Goal: Transaction & Acquisition: Purchase product/service

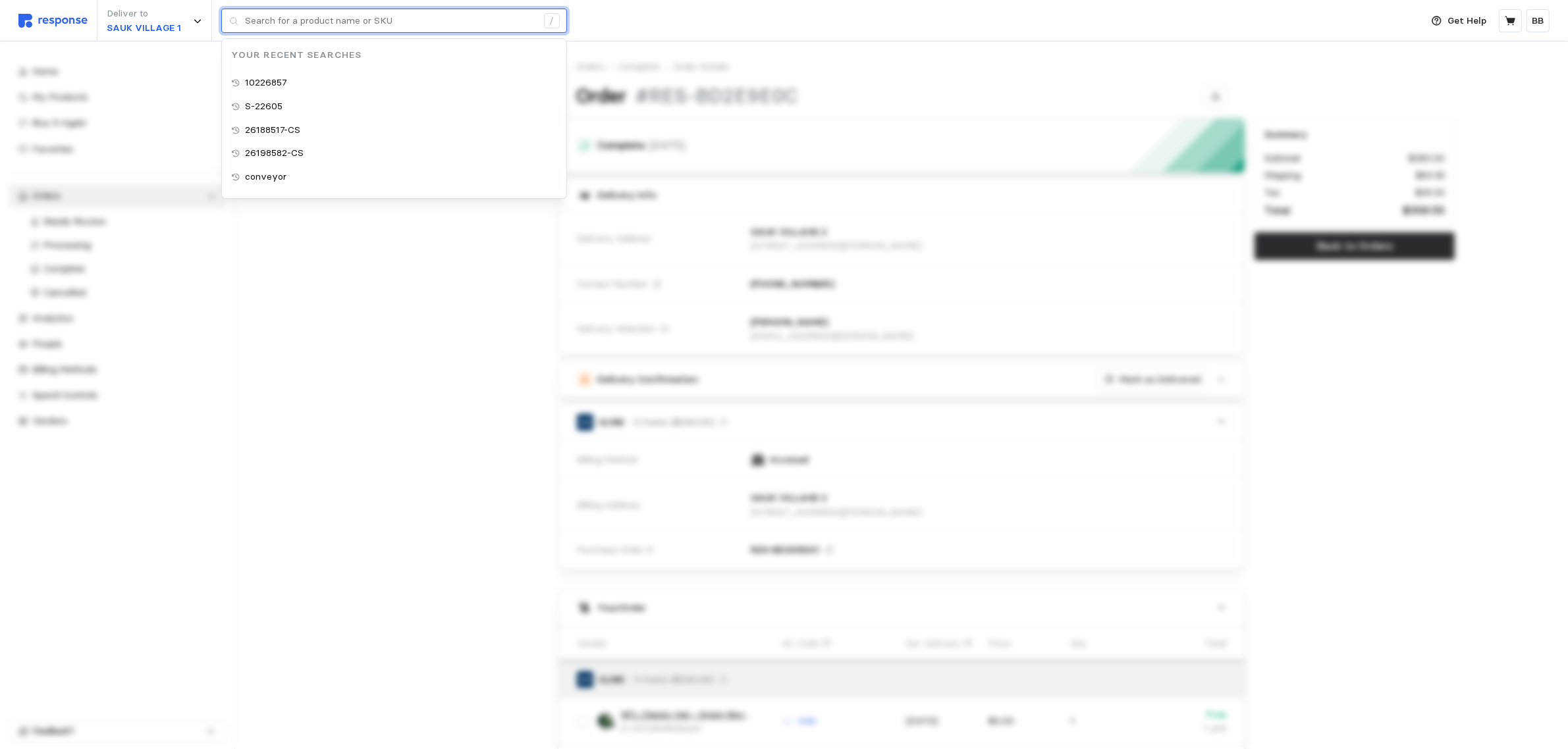
click at [264, 24] on input "text" at bounding box center [390, 20] width 292 height 24
paste input "MPTI"
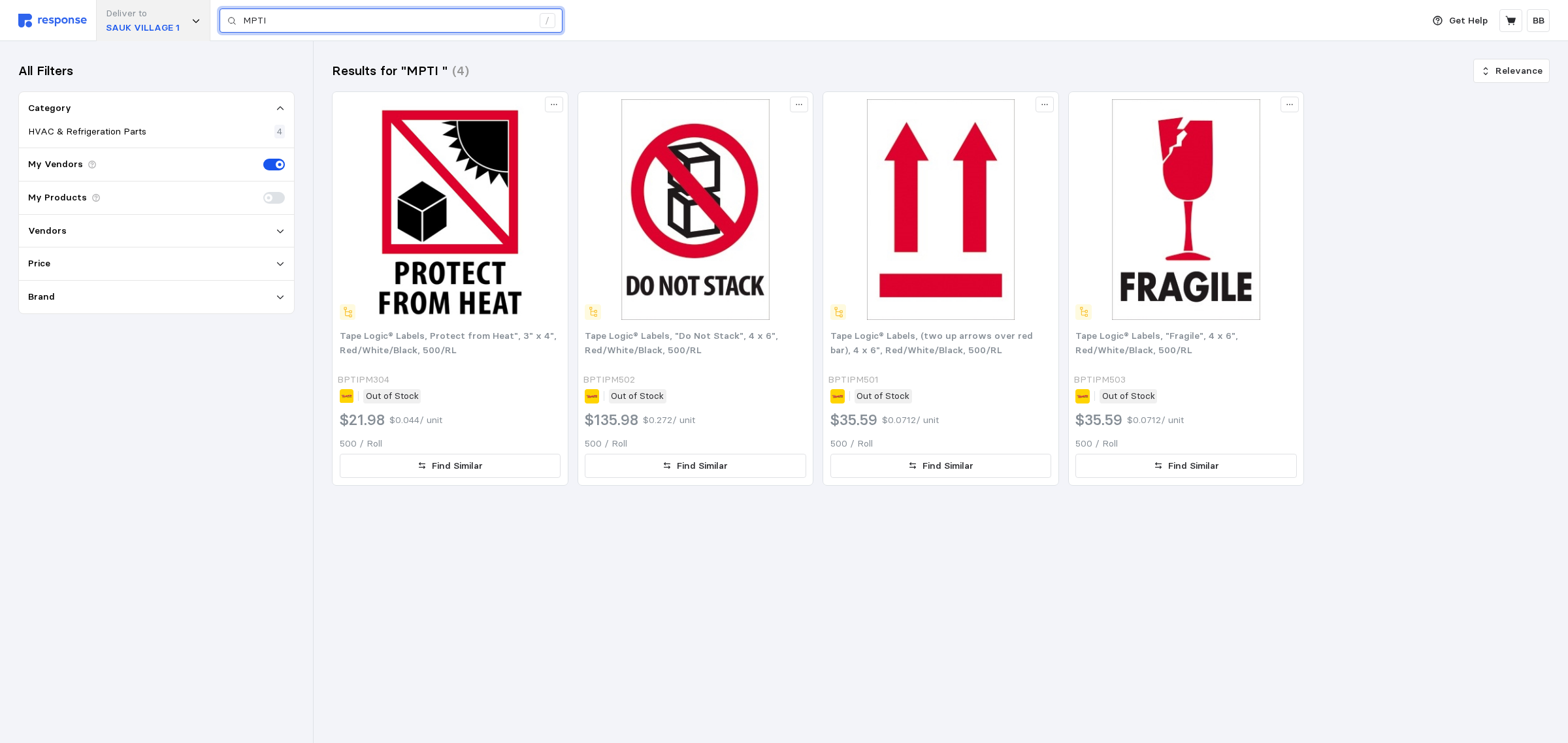
drag, startPoint x: 296, startPoint y: 13, endPoint x: 132, endPoint y: 11, distance: 164.0
click at [132, 11] on div "Deliver to SAUK VILLAGE 1 MPTI /" at bounding box center [717, 20] width 1397 height 41
paste input "10226857"
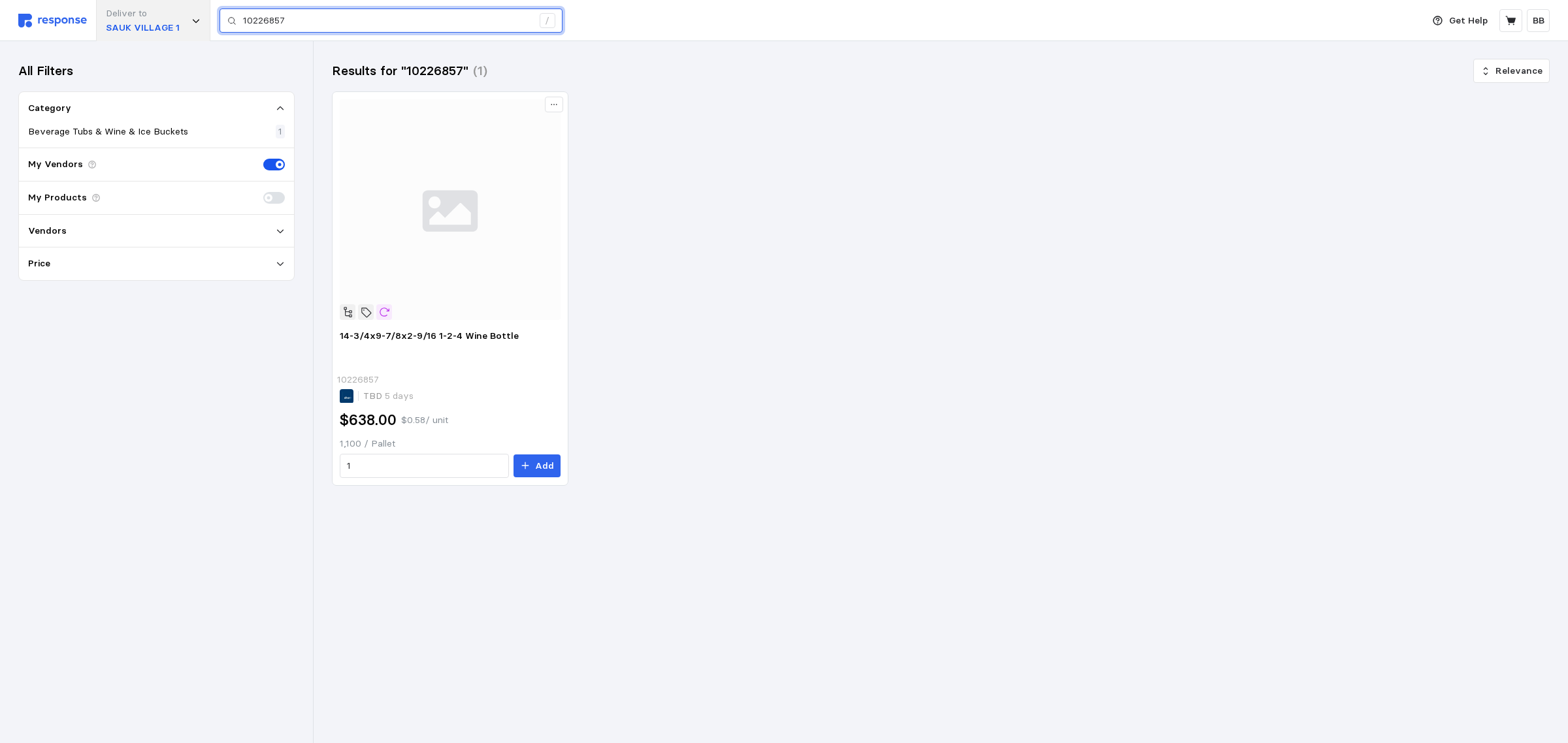
drag, startPoint x: 338, startPoint y: 29, endPoint x: 165, endPoint y: 20, distance: 173.2
click at [165, 20] on div "Deliver to [GEOGRAPHIC_DATA] 1 10226857 /" at bounding box center [717, 20] width 1397 height 41
paste input "25192395"
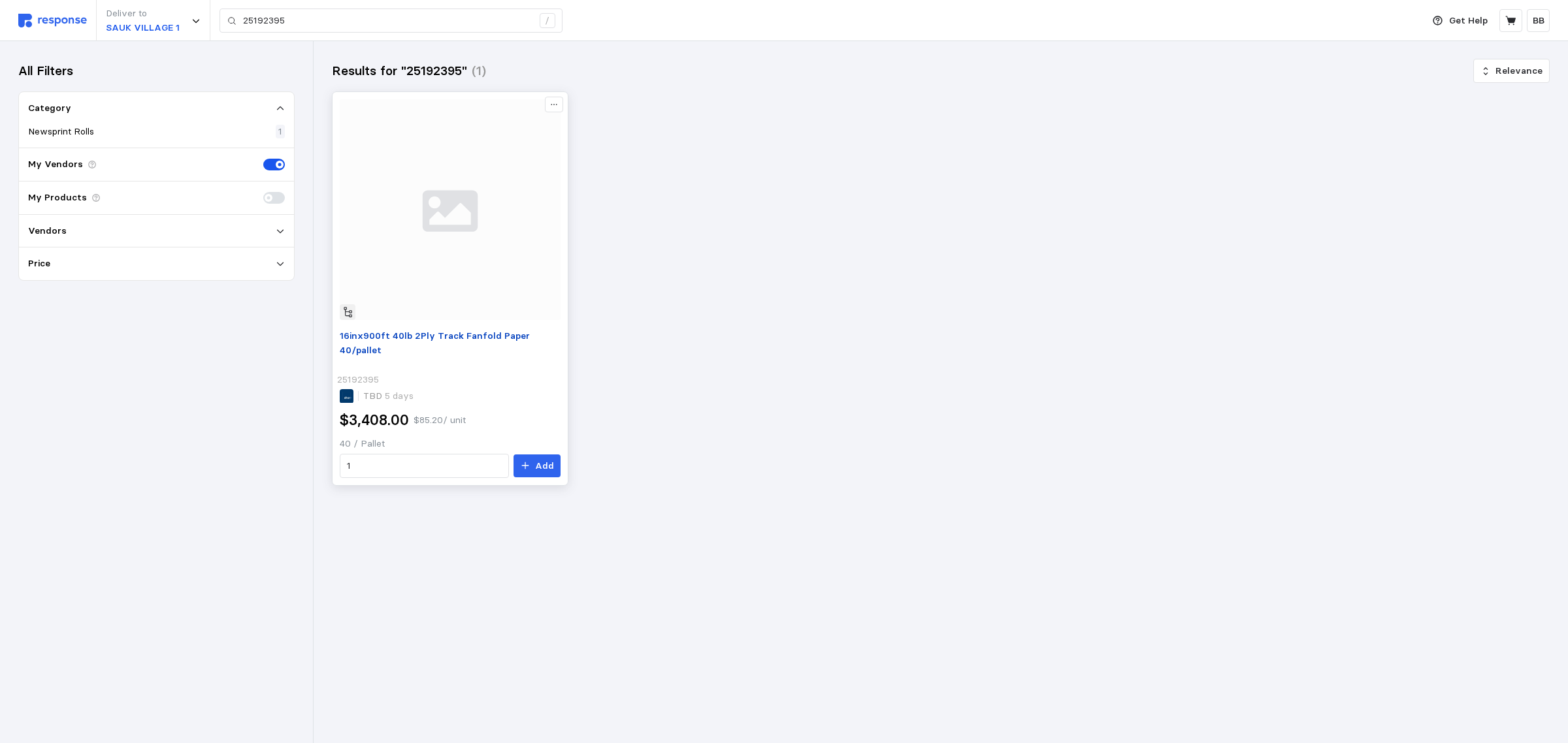
click at [470, 334] on span "16inx900ft 40lb 2Ply Track Fanfold Paper 40/pallet" at bounding box center [435, 343] width 190 height 26
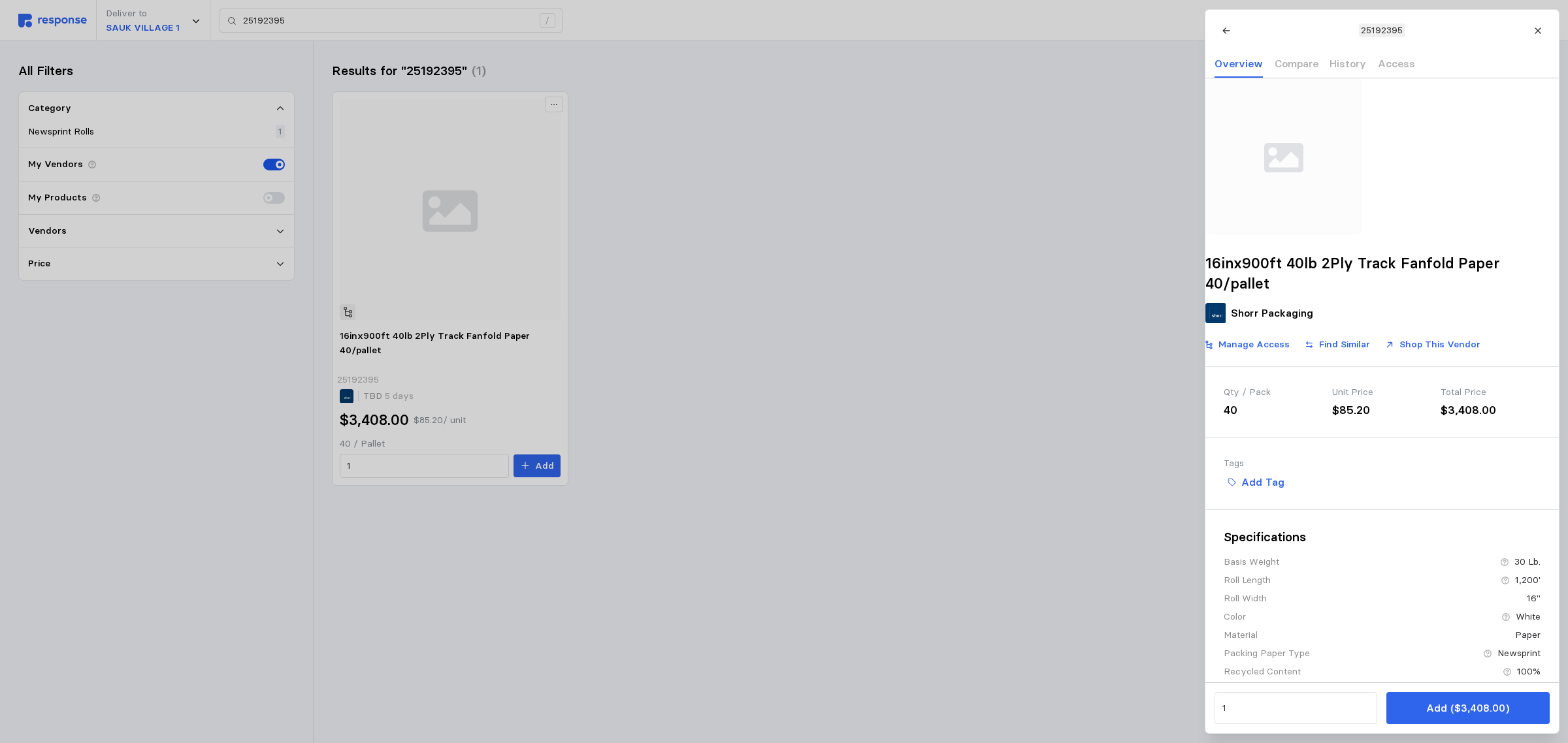
click at [74, 26] on div at bounding box center [784, 372] width 1568 height 743
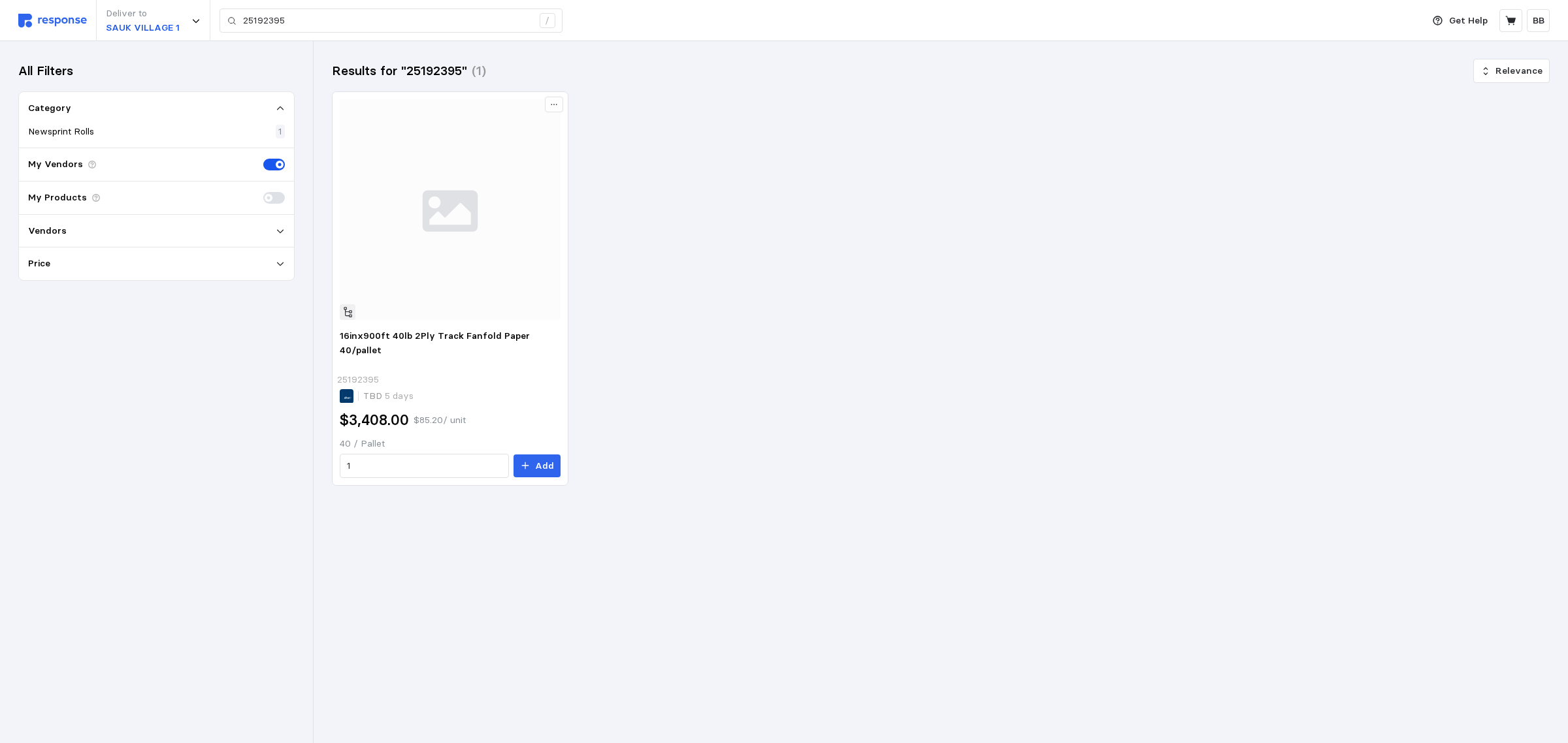
click at [57, 19] on img at bounding box center [53, 21] width 69 height 14
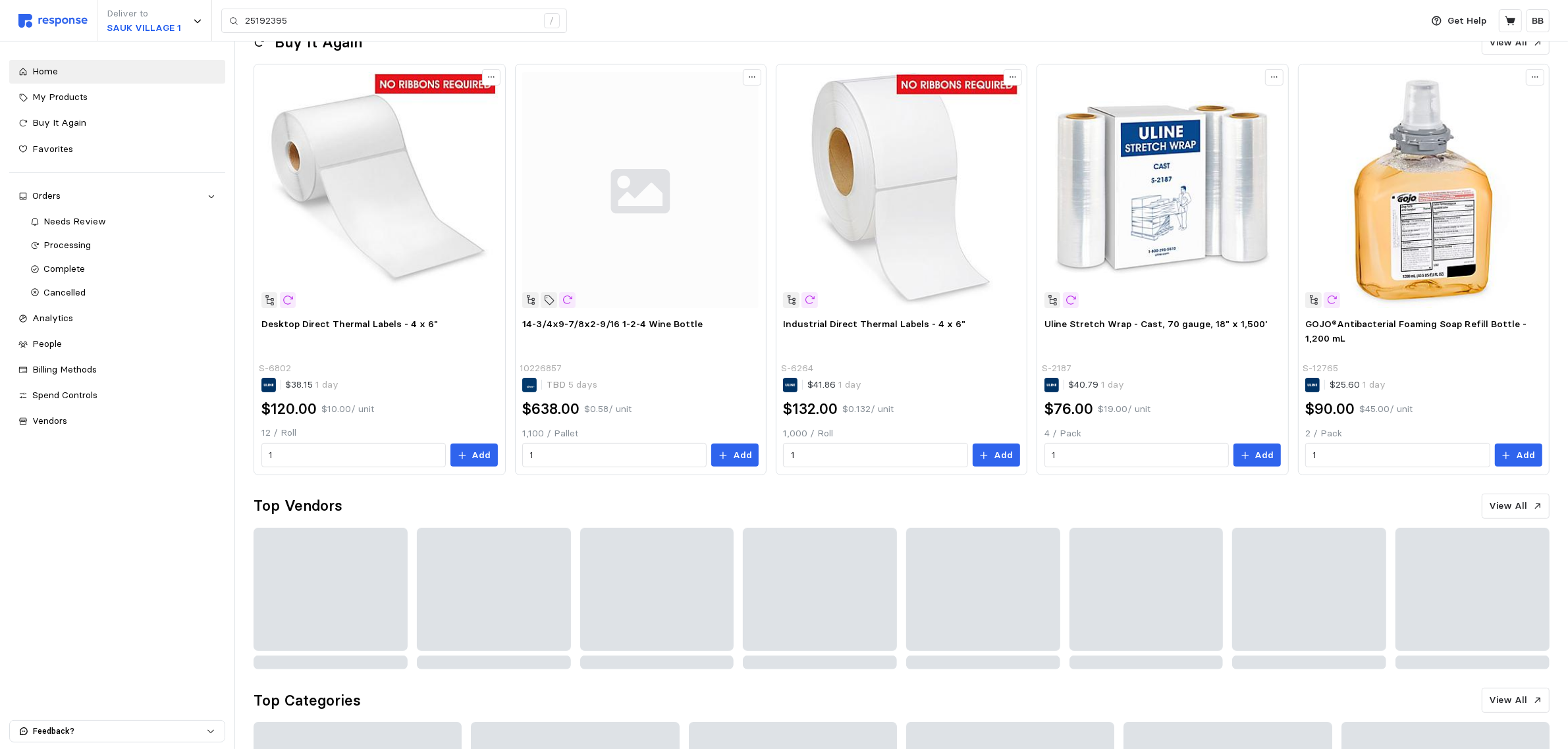
scroll to position [412, 0]
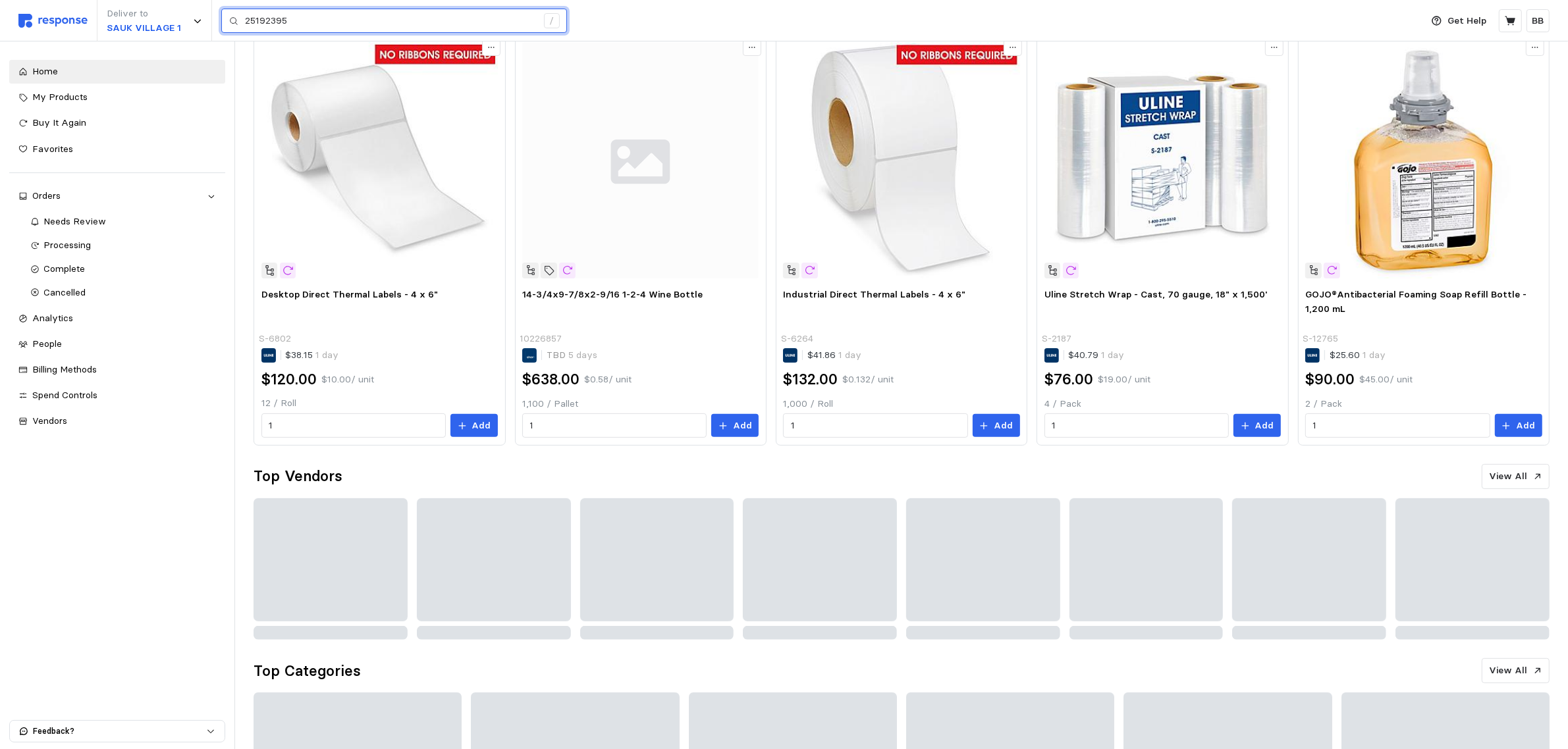
drag, startPoint x: 354, startPoint y: 14, endPoint x: 212, endPoint y: 17, distance: 142.0
click at [212, 17] on div "Deliver to [GEOGRAPHIC_DATA] 1 25192395 /" at bounding box center [716, 20] width 1396 height 42
paste input "Selore&S-Global USB C to Dual HDMI Adapter 4K @60hz, Type C to HDMI Converter f…"
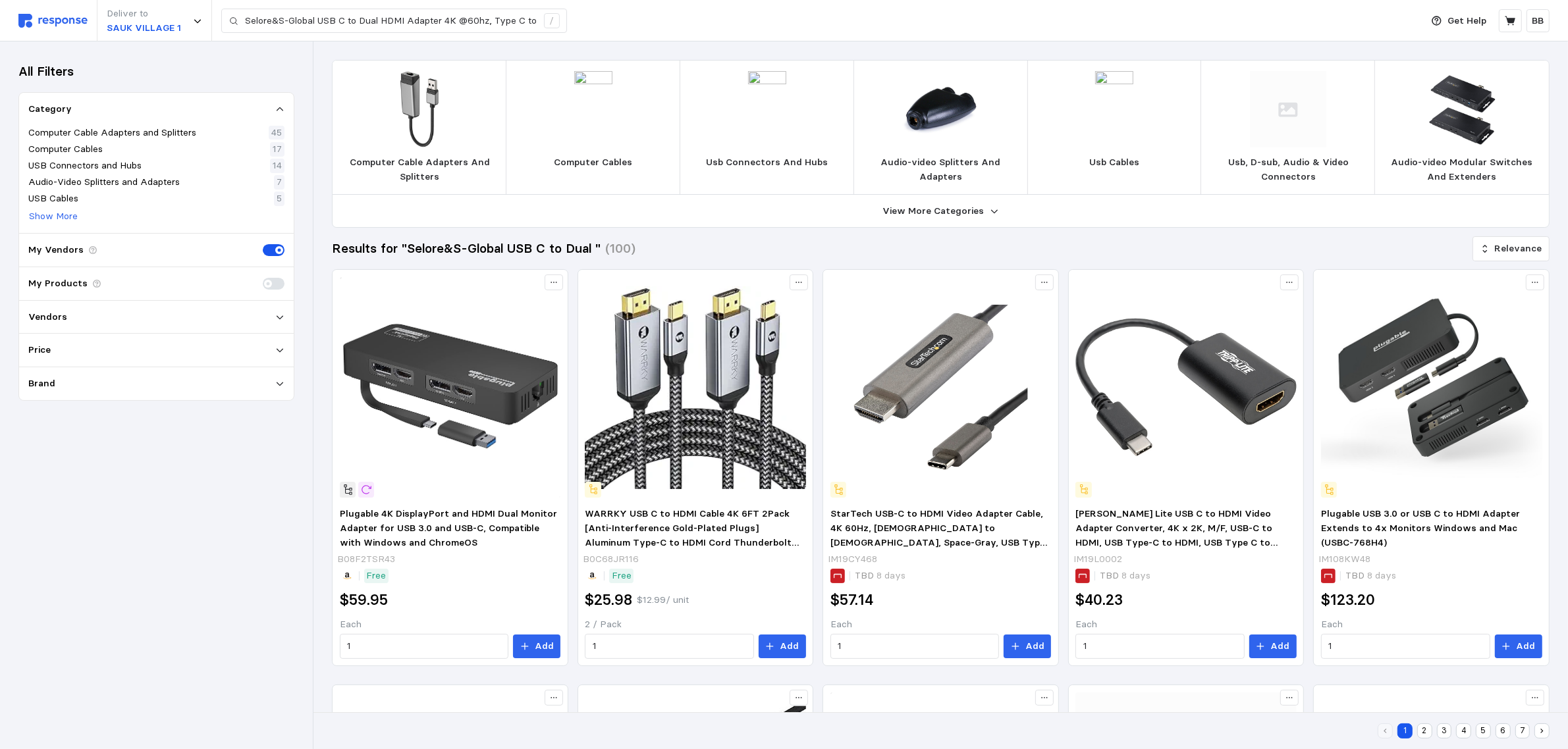
click at [37, 8] on div "Deliver to SAUK VILLAGE 1 Selore&S-Global USB C to Dual HDMI Adapter 4K @60hz, …" at bounding box center [716, 20] width 1396 height 42
click at [43, 18] on img at bounding box center [53, 21] width 69 height 14
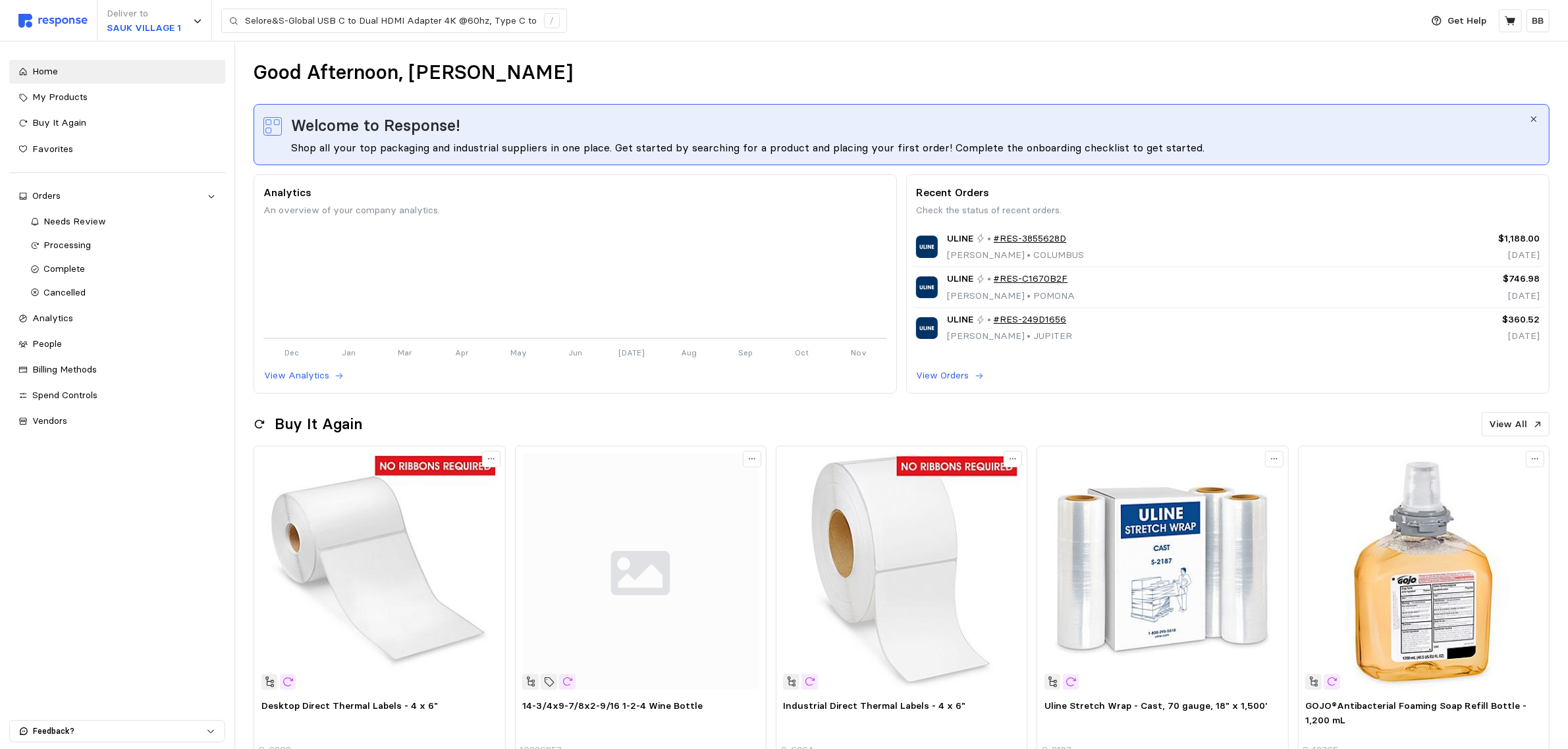
click at [2, 21] on div "Deliver to SAUK VILLAGE 1 Selore&S-Global USB C to Dual HDMI Adapter 4K @60hz, …" at bounding box center [784, 20] width 1568 height 42
click at [43, 15] on img at bounding box center [53, 21] width 69 height 14
click at [91, 269] on div "Complete" at bounding box center [130, 269] width 172 height 14
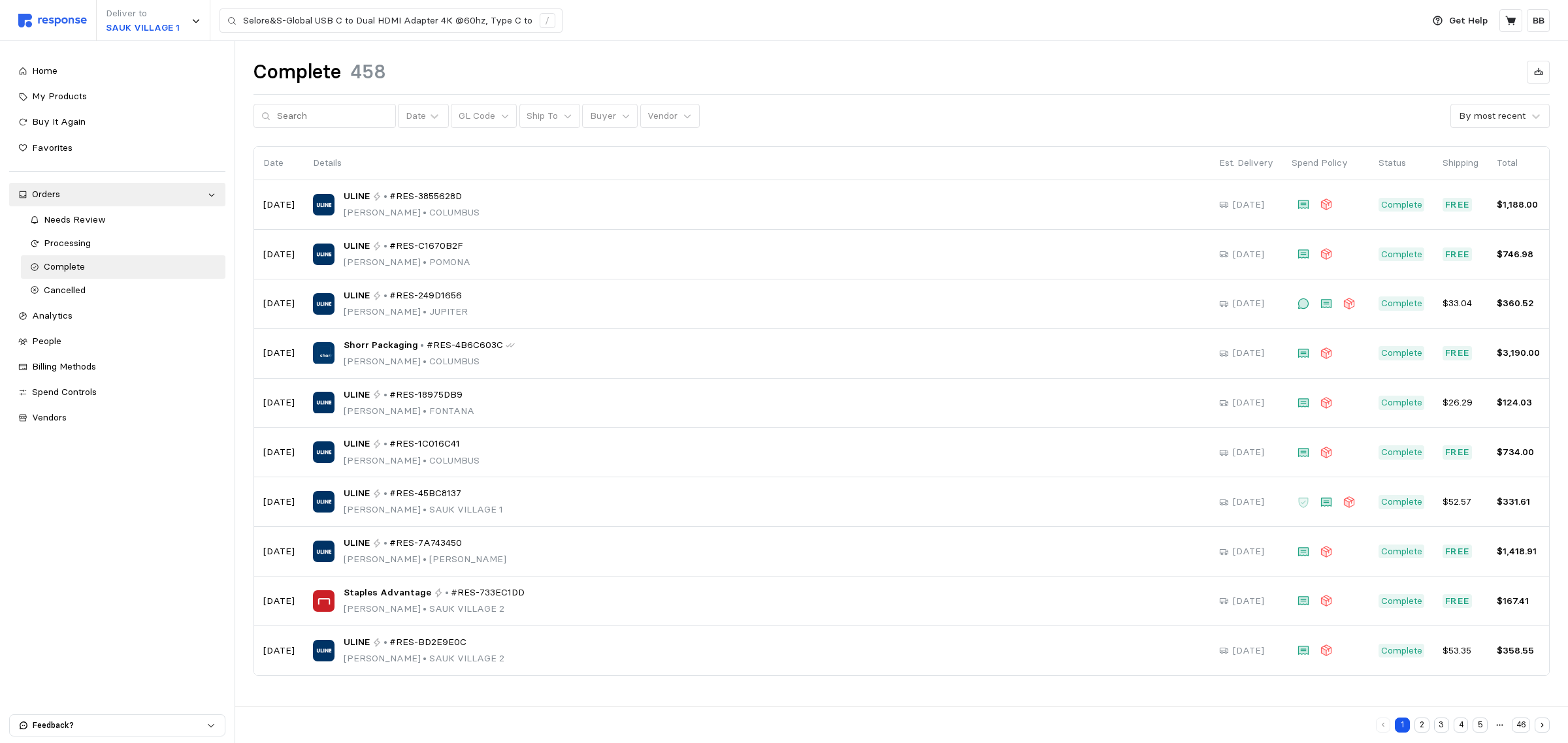
click at [651, 129] on div "Complete 458 Date GL Code Ship To Buyer Vendor By most recent Date Details Est.…" at bounding box center [902, 386] width 1333 height 689
click at [651, 124] on button "Vendor" at bounding box center [670, 116] width 60 height 25
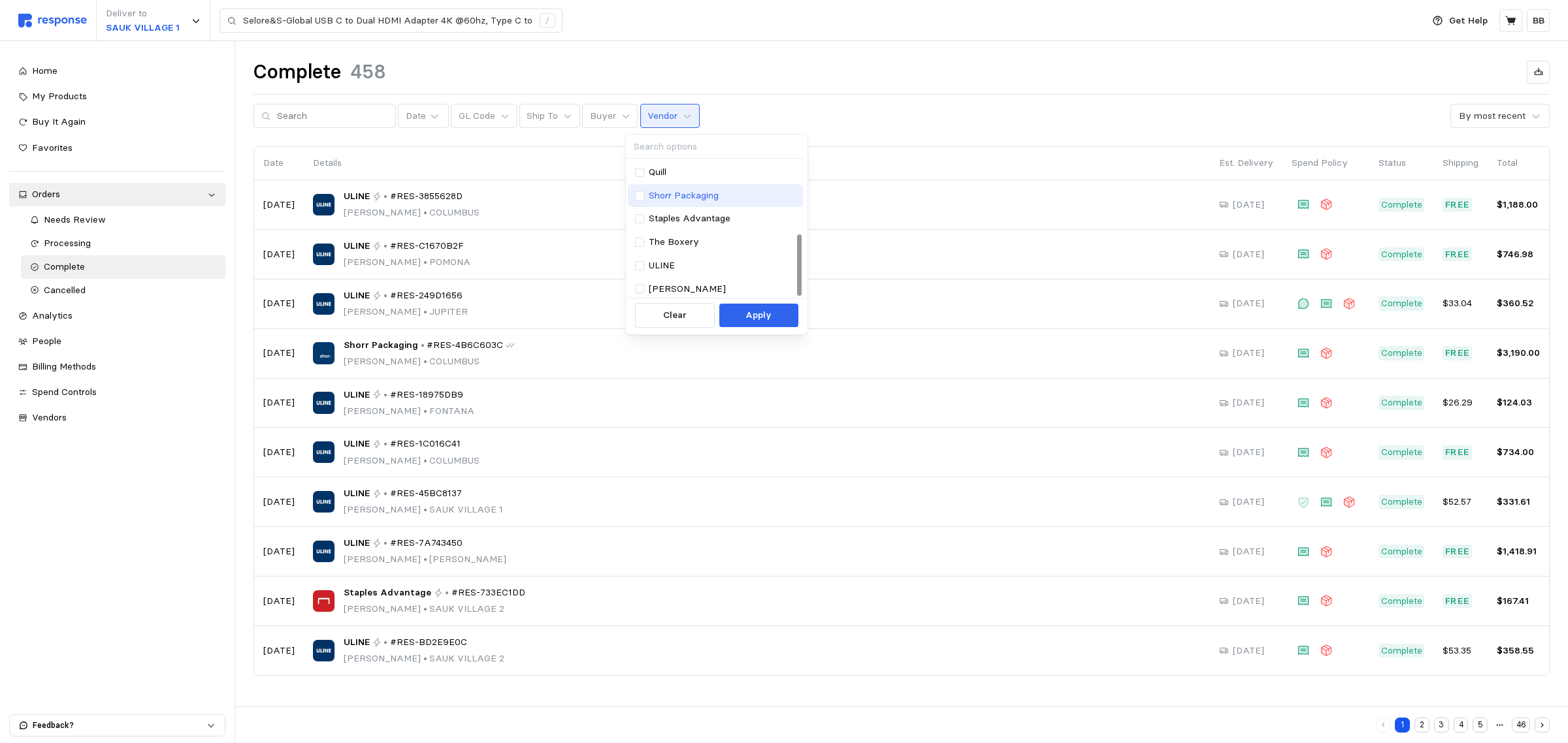
click at [697, 199] on p "Shorr Packaging" at bounding box center [683, 195] width 70 height 14
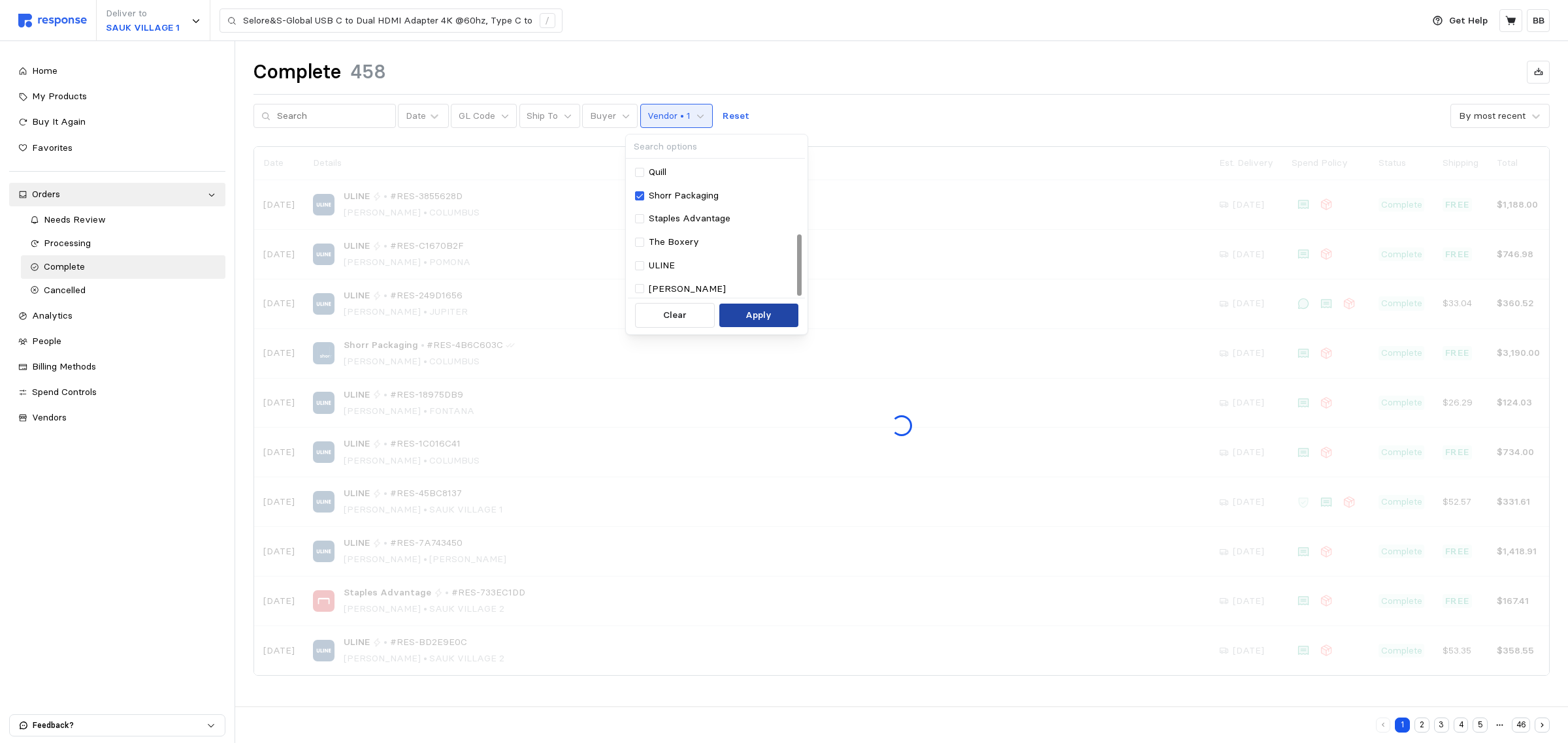
click at [743, 313] on button "Apply" at bounding box center [759, 315] width 79 height 24
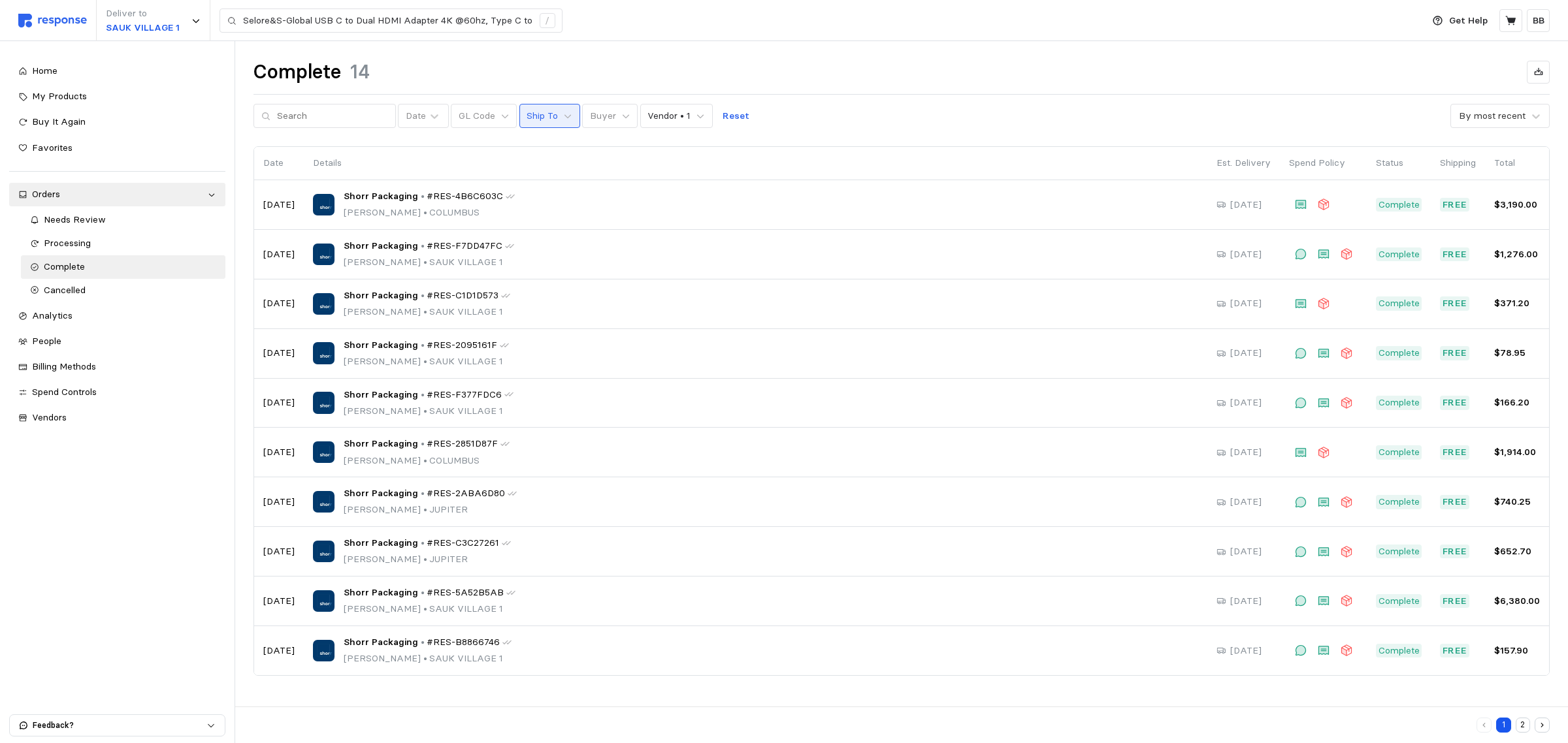
click at [537, 119] on p "Ship To" at bounding box center [542, 116] width 32 height 14
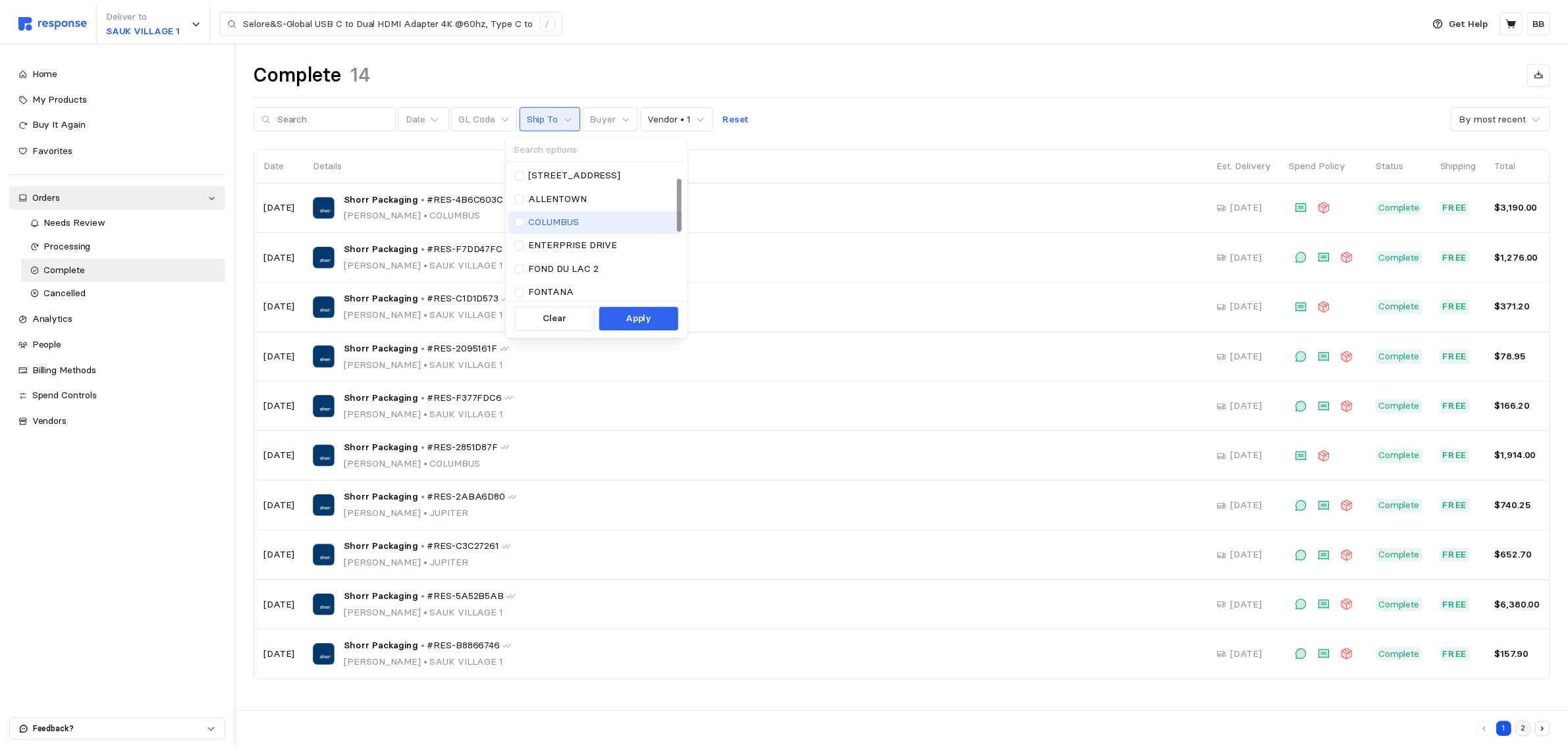
scroll to position [164, 0]
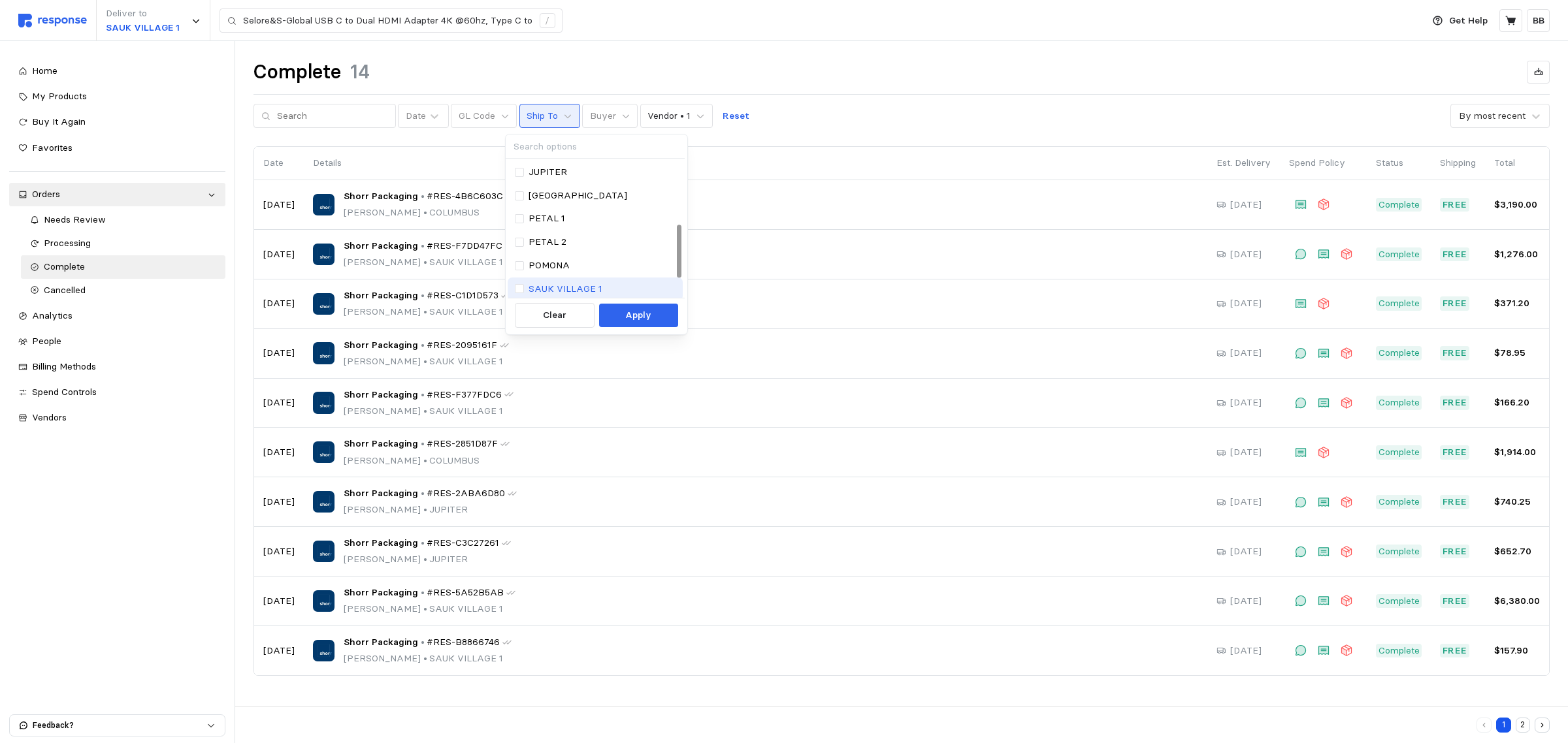
click at [568, 278] on div "SAUK VILLAGE 1" at bounding box center [594, 289] width 175 height 24
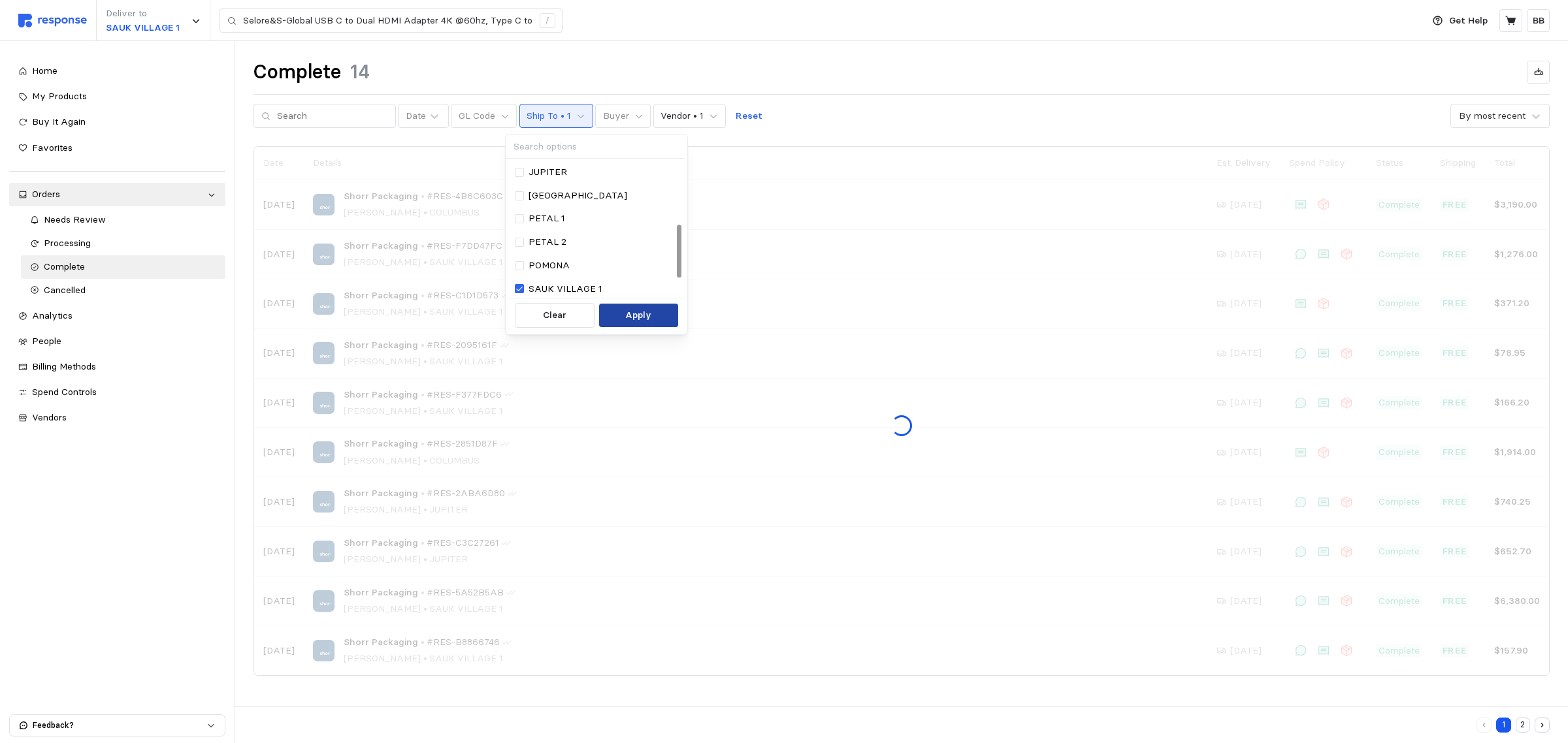
click at [622, 308] on button "Apply" at bounding box center [638, 315] width 79 height 24
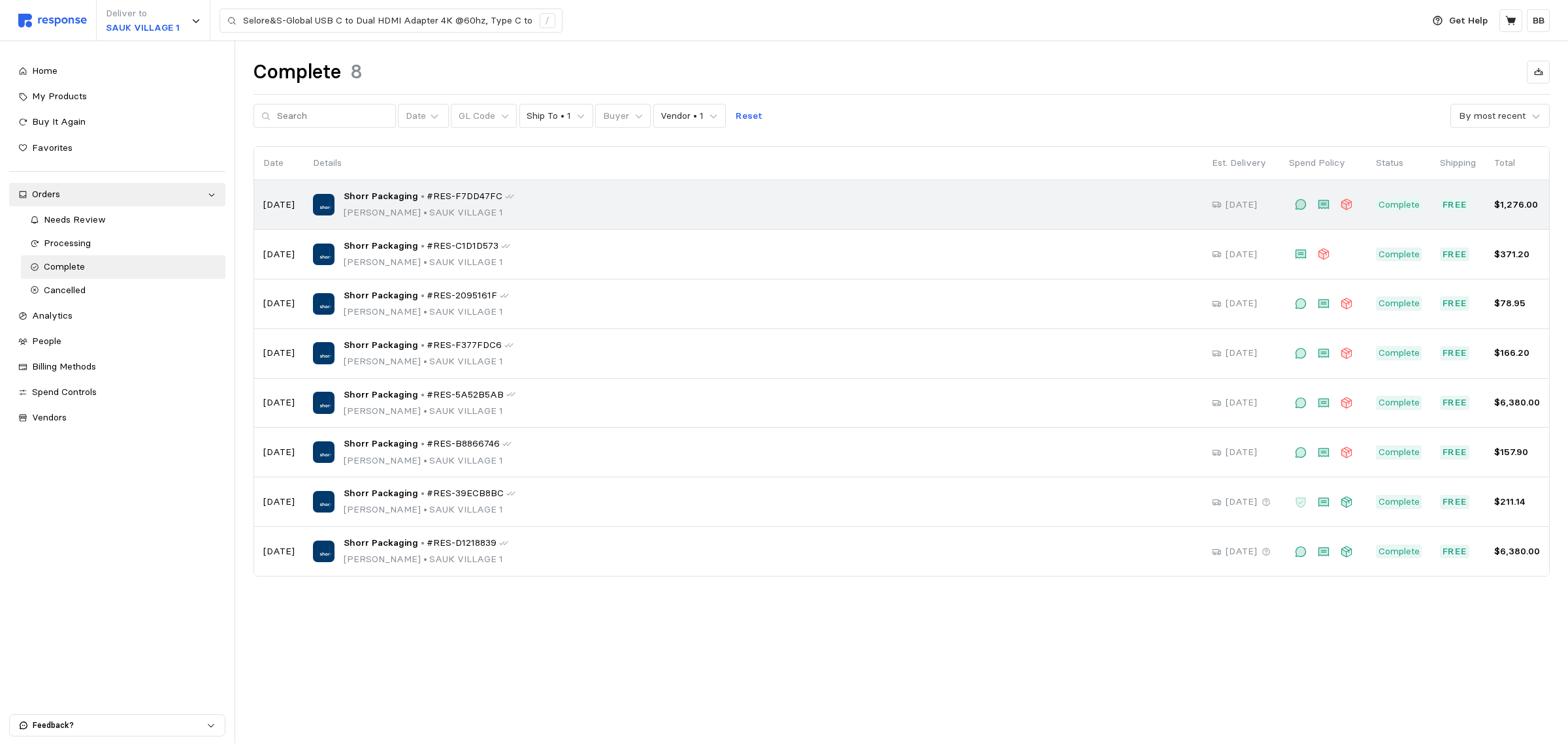
click at [588, 219] on div "Shorr Packaging • #RES-F7DD47FC [PERSON_NAME] • [GEOGRAPHIC_DATA] 1" at bounding box center [753, 204] width 880 height 31
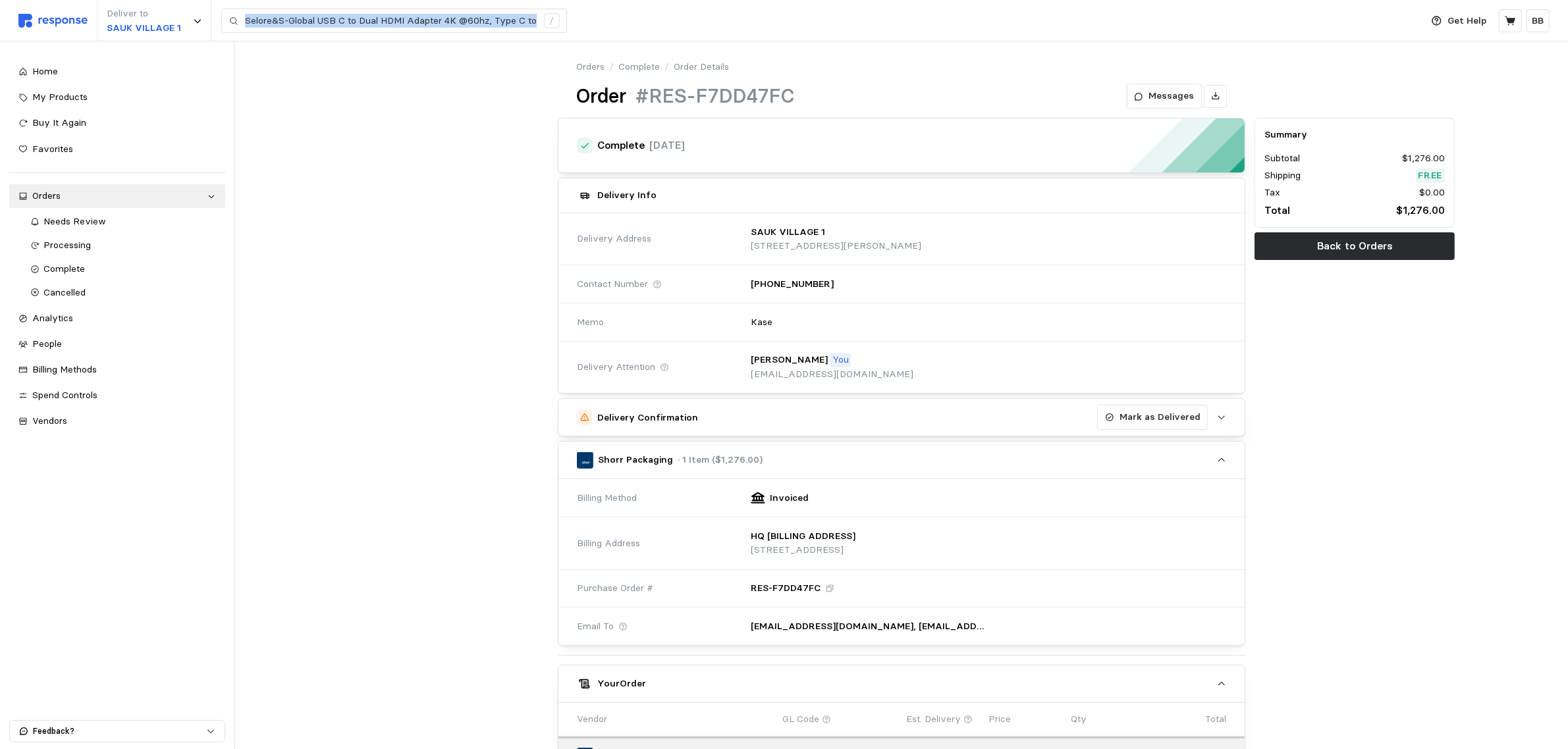
drag, startPoint x: 242, startPoint y: 20, endPoint x: 558, endPoint y: 35, distance: 316.4
click at [558, 35] on div "Deliver to SAUK VILLAGE 1 Selore&S-Global USB C to Dual HDMI Adapter 4K @60hz, …" at bounding box center [716, 20] width 1396 height 42
click at [436, 18] on input "Selore&S-Global USB C to Dual HDMI Adapter 4K @60hz, Type C to HDMI Converter f…" at bounding box center [390, 20] width 292 height 24
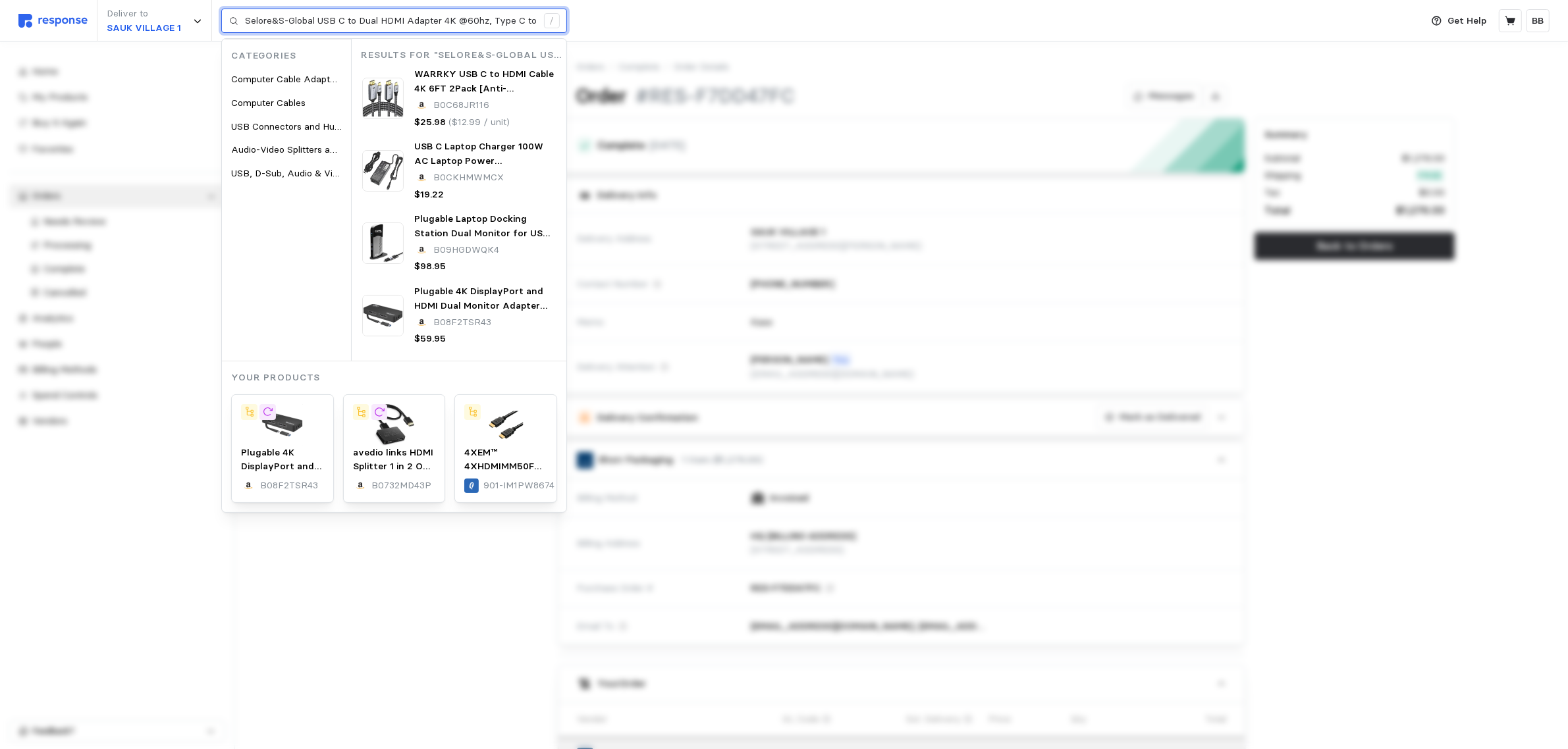
type input "er 4K @60hz, Type C to HDMI Converter for MacBook Pro Air 2020/2019/2018,Lenovo…"
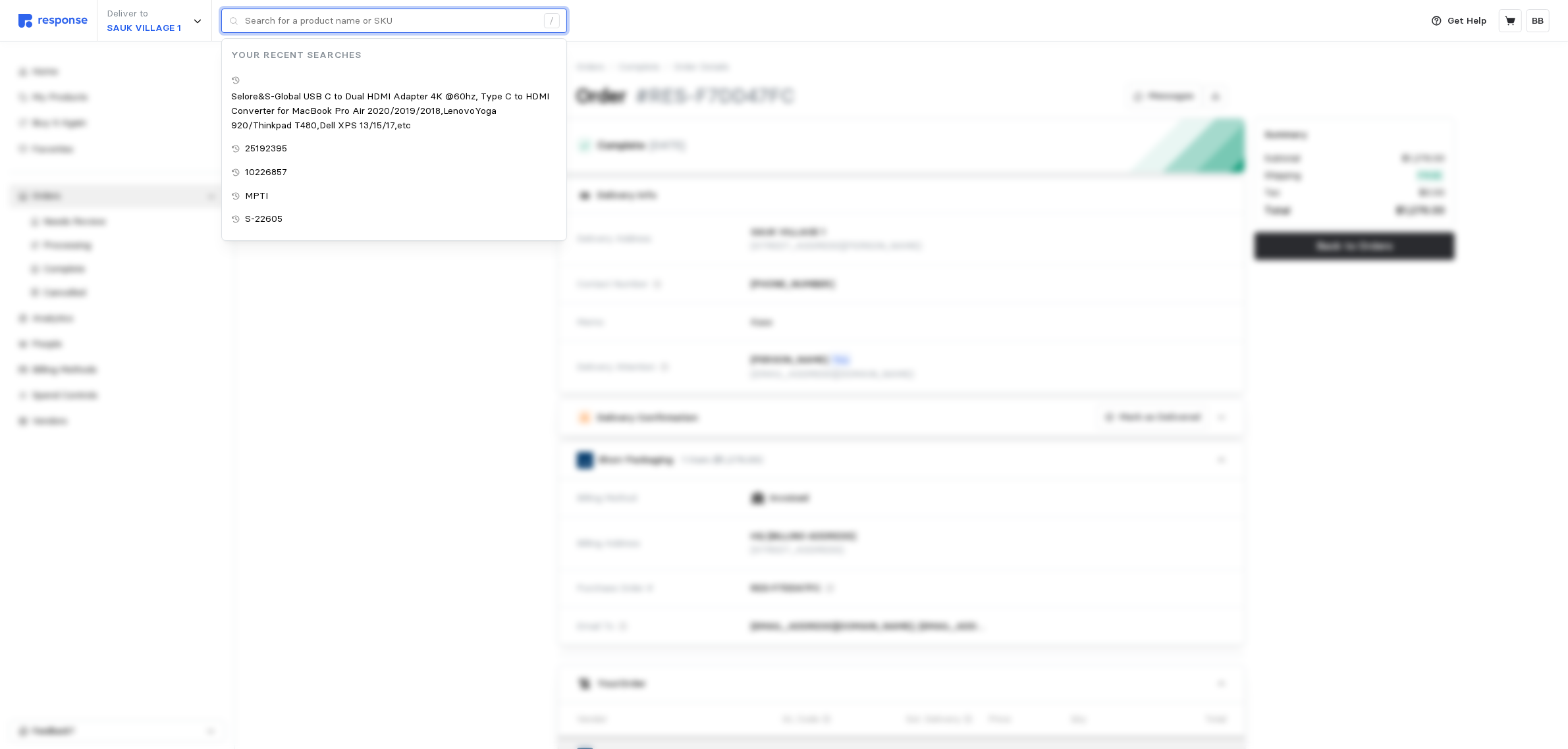
paste input "25192395"
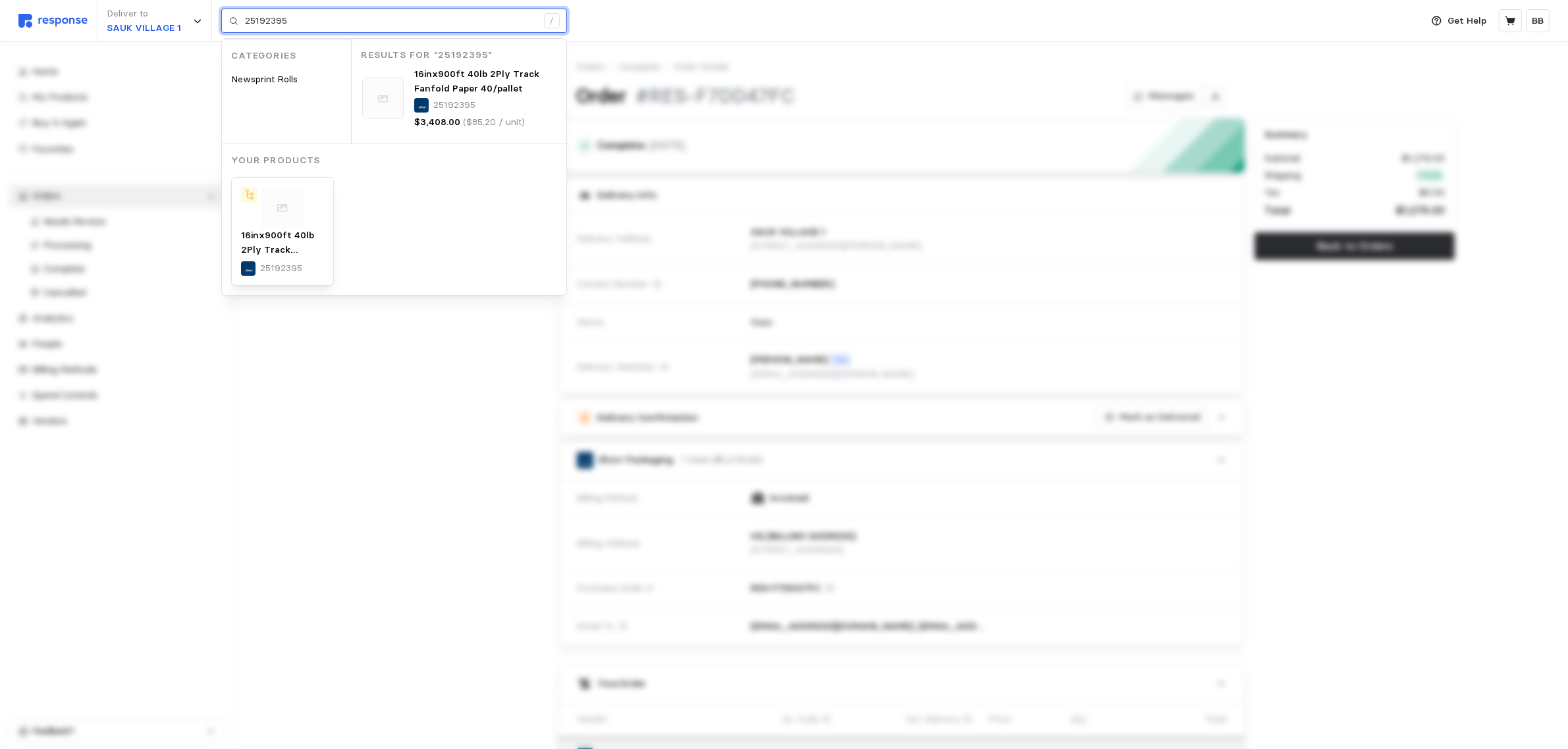
type input "25192395"
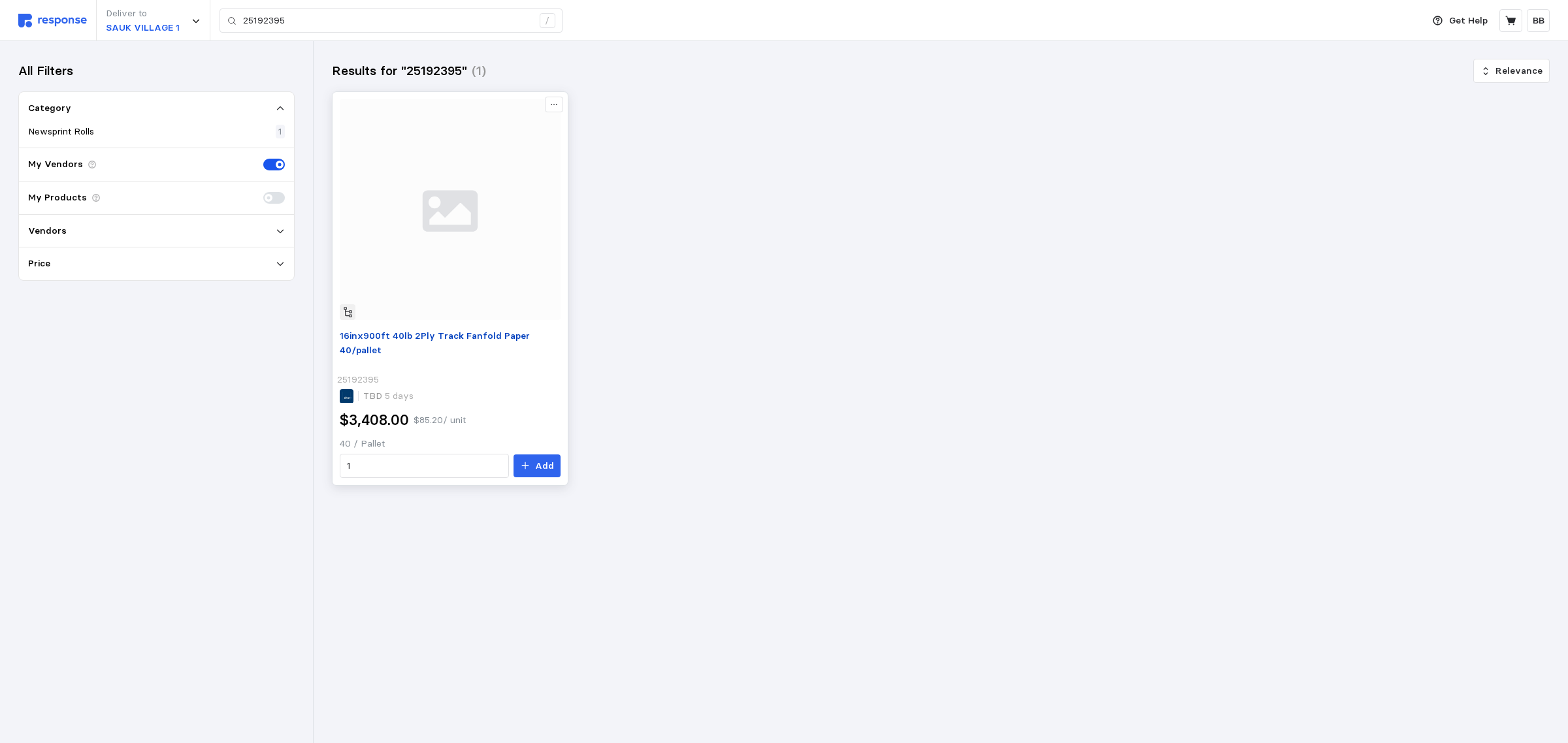
click at [433, 338] on span "16inx900ft 40lb 2Ply Track Fanfold Paper 40/pallet" at bounding box center [435, 343] width 190 height 26
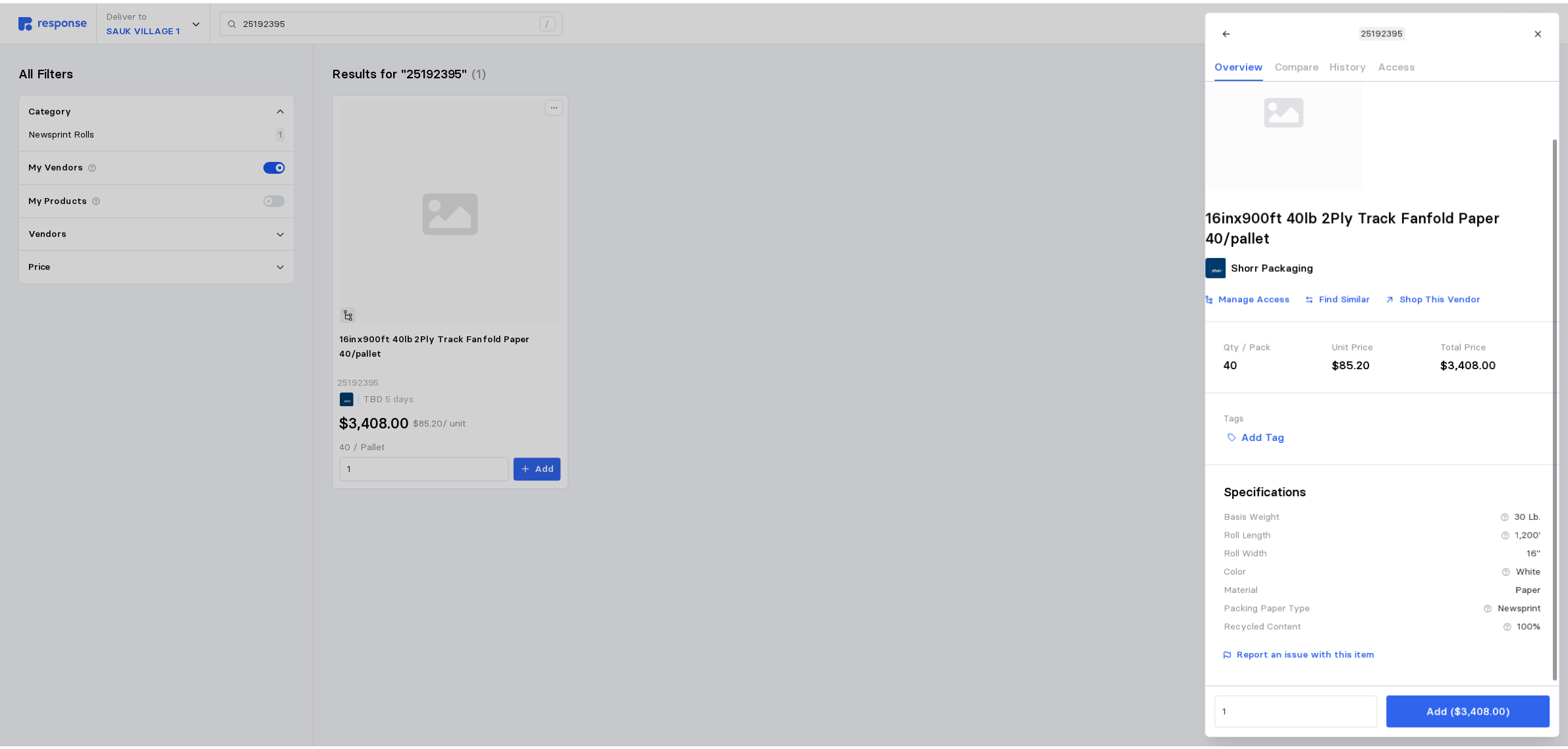
scroll to position [67, 0]
click at [1486, 720] on p "Add ($3,408.00)" at bounding box center [1479, 714] width 83 height 17
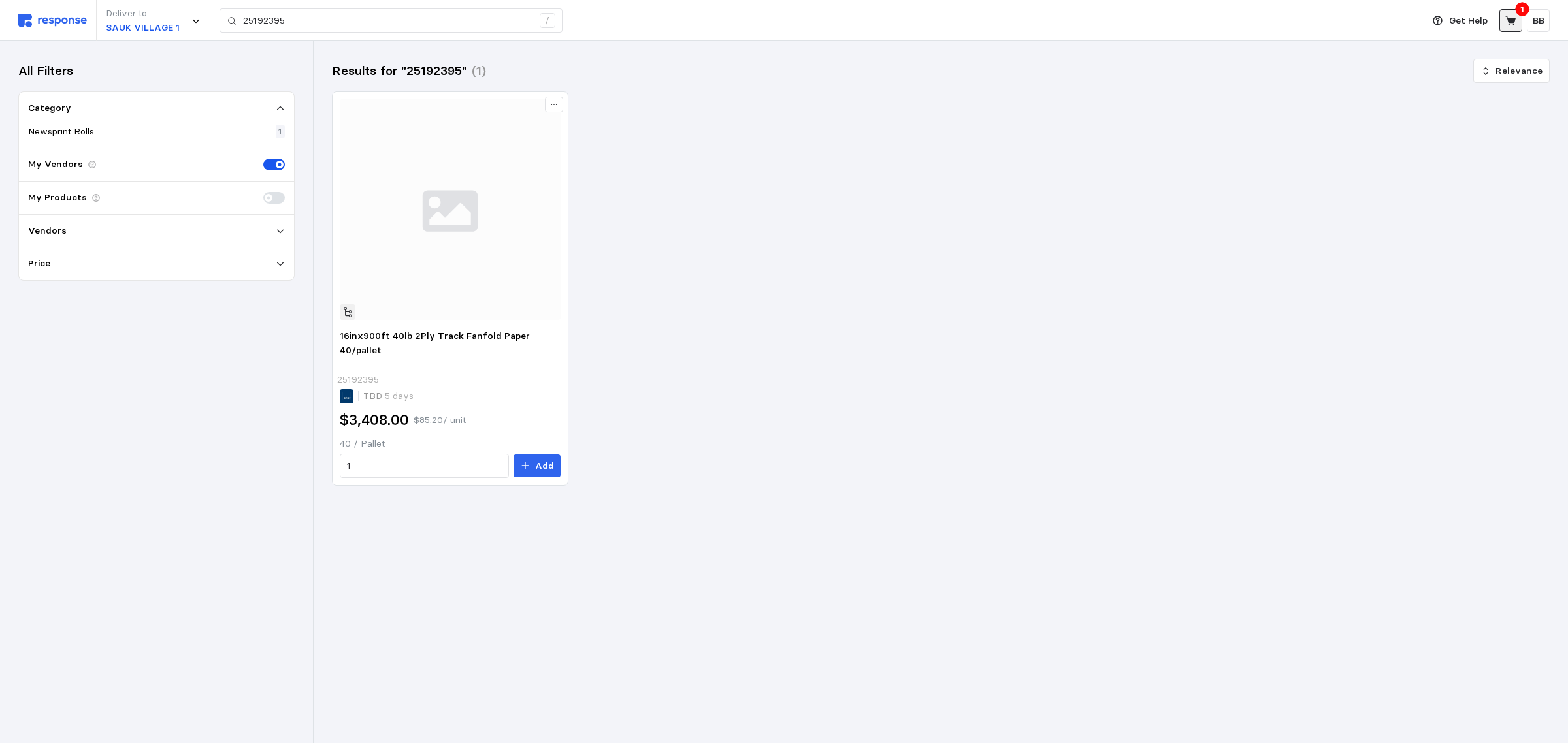
click at [1510, 24] on icon at bounding box center [1510, 20] width 11 height 11
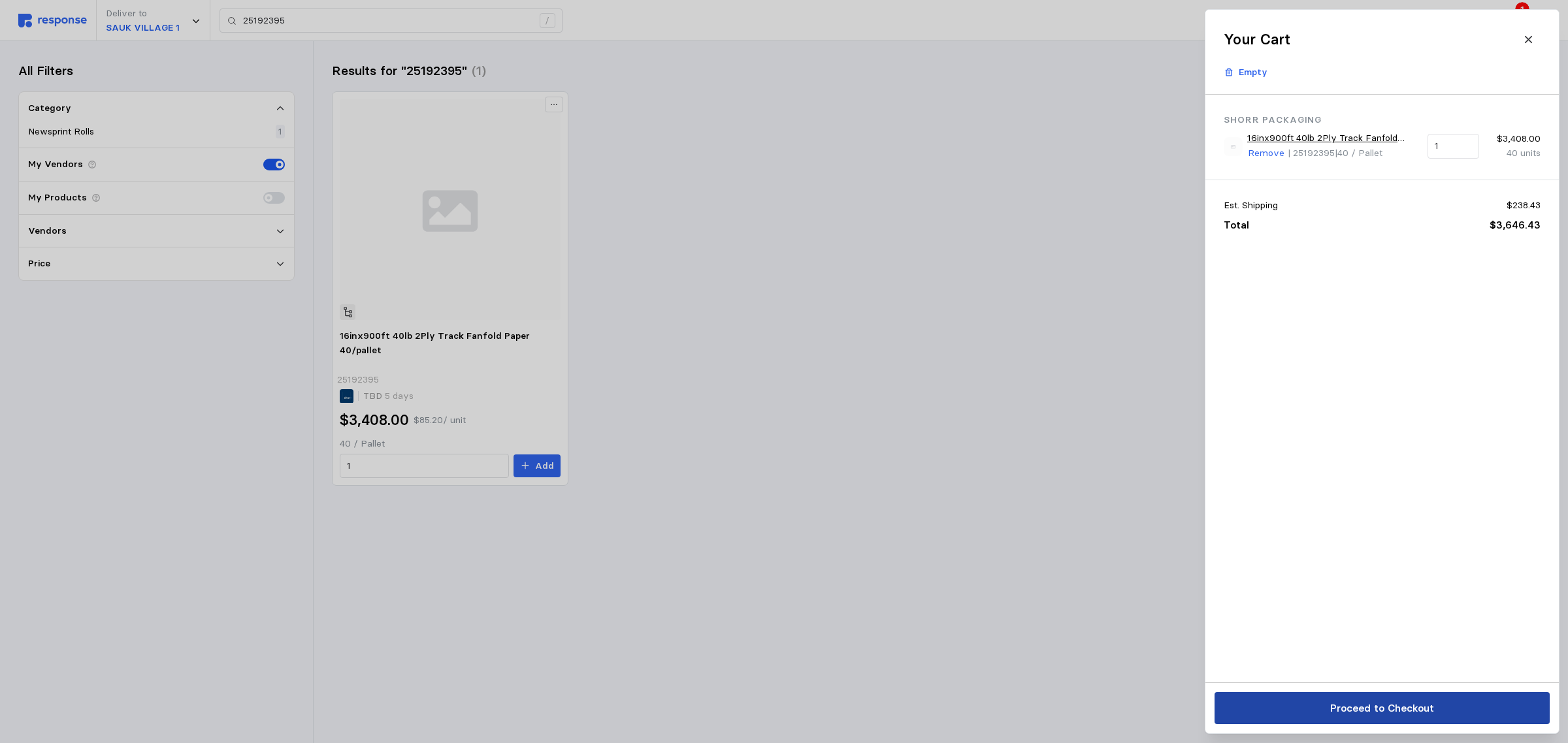
click at [1345, 705] on p "Proceed to Checkout" at bounding box center [1381, 708] width 104 height 17
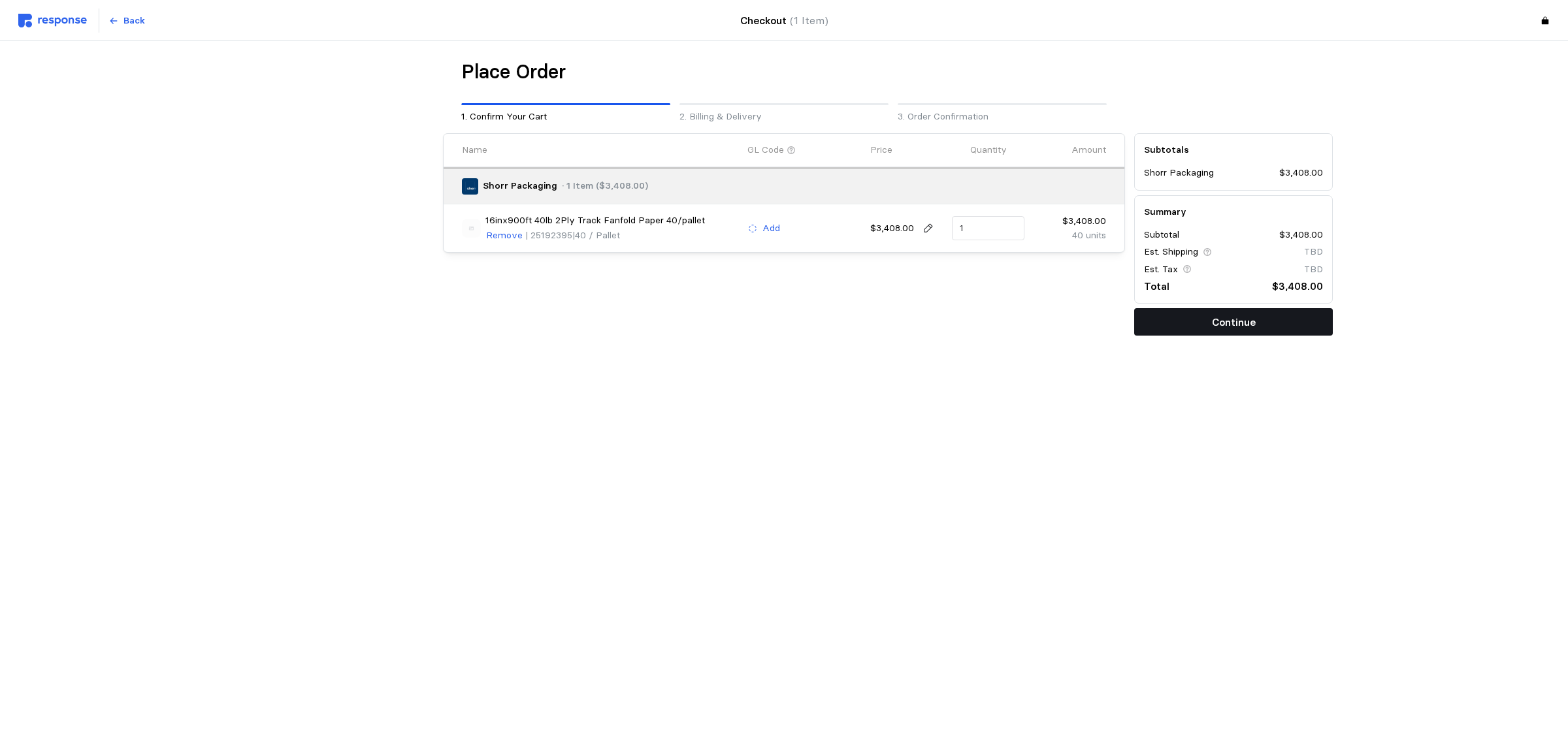
click at [1247, 318] on p "Continue" at bounding box center [1233, 322] width 44 height 17
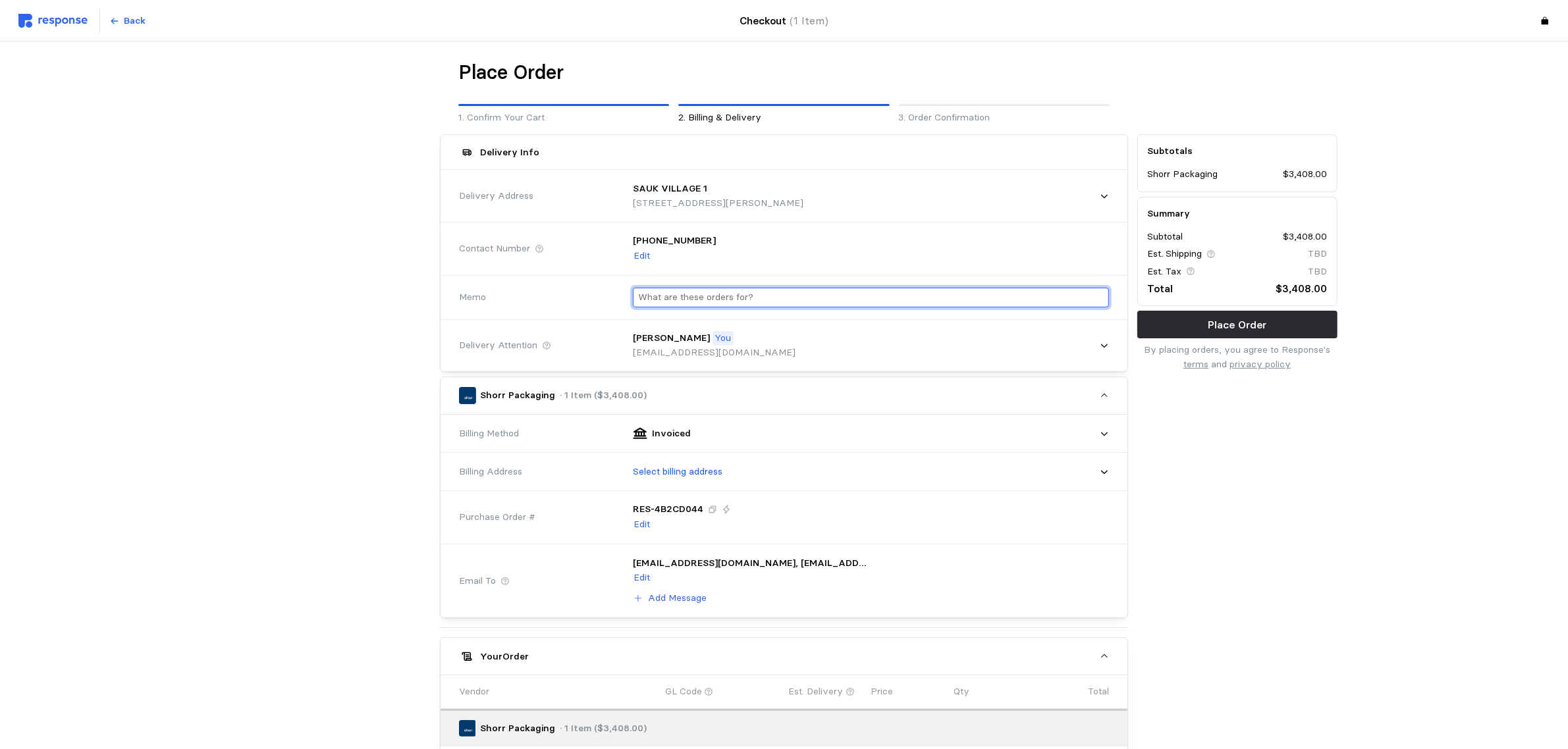
click at [716, 295] on input "text" at bounding box center [871, 298] width 466 height 20
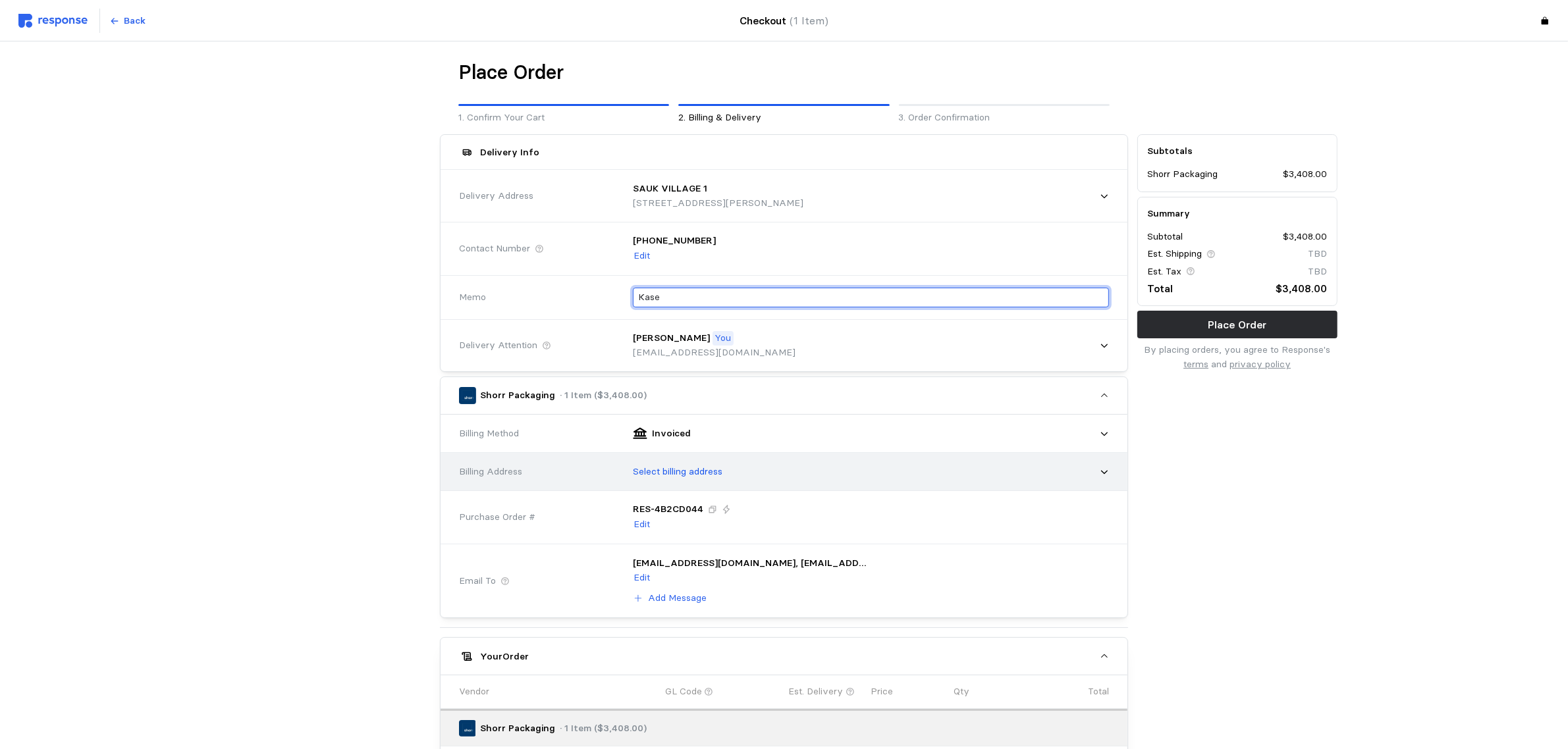
type input "Kase"
click at [673, 466] on p "Select billing address" at bounding box center [677, 472] width 90 height 14
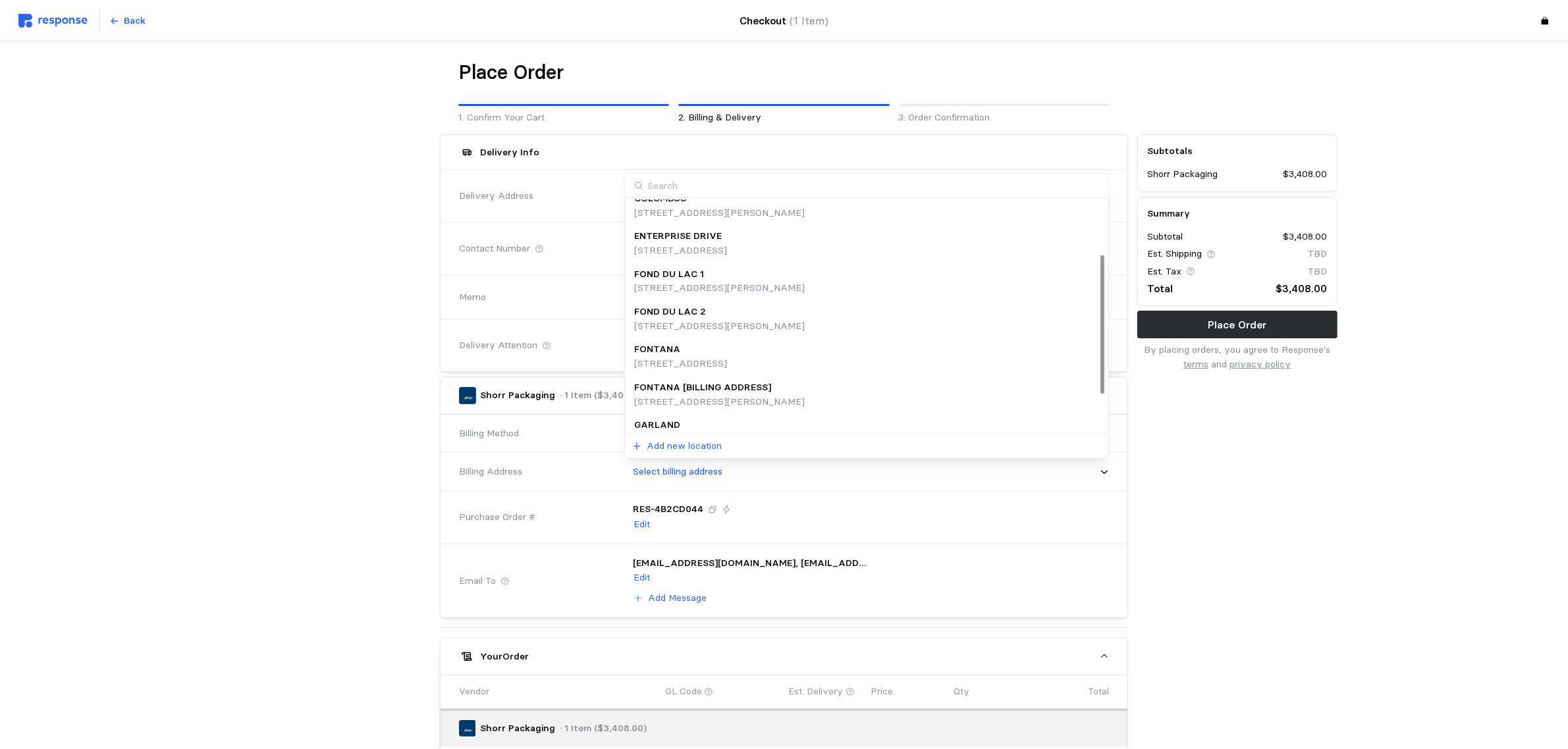
scroll to position [146, 0]
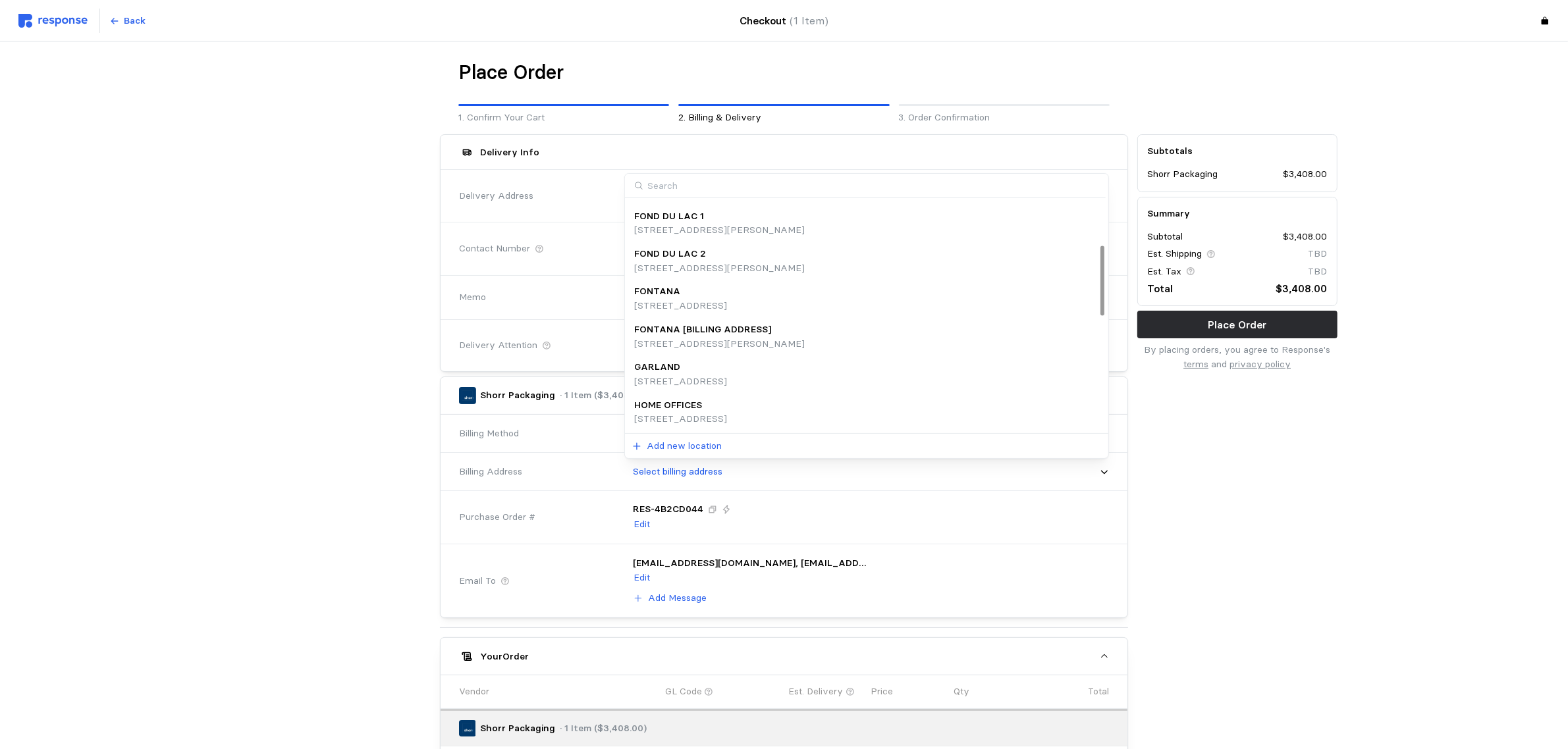
click at [727, 417] on p "[STREET_ADDRESS]" at bounding box center [680, 419] width 93 height 14
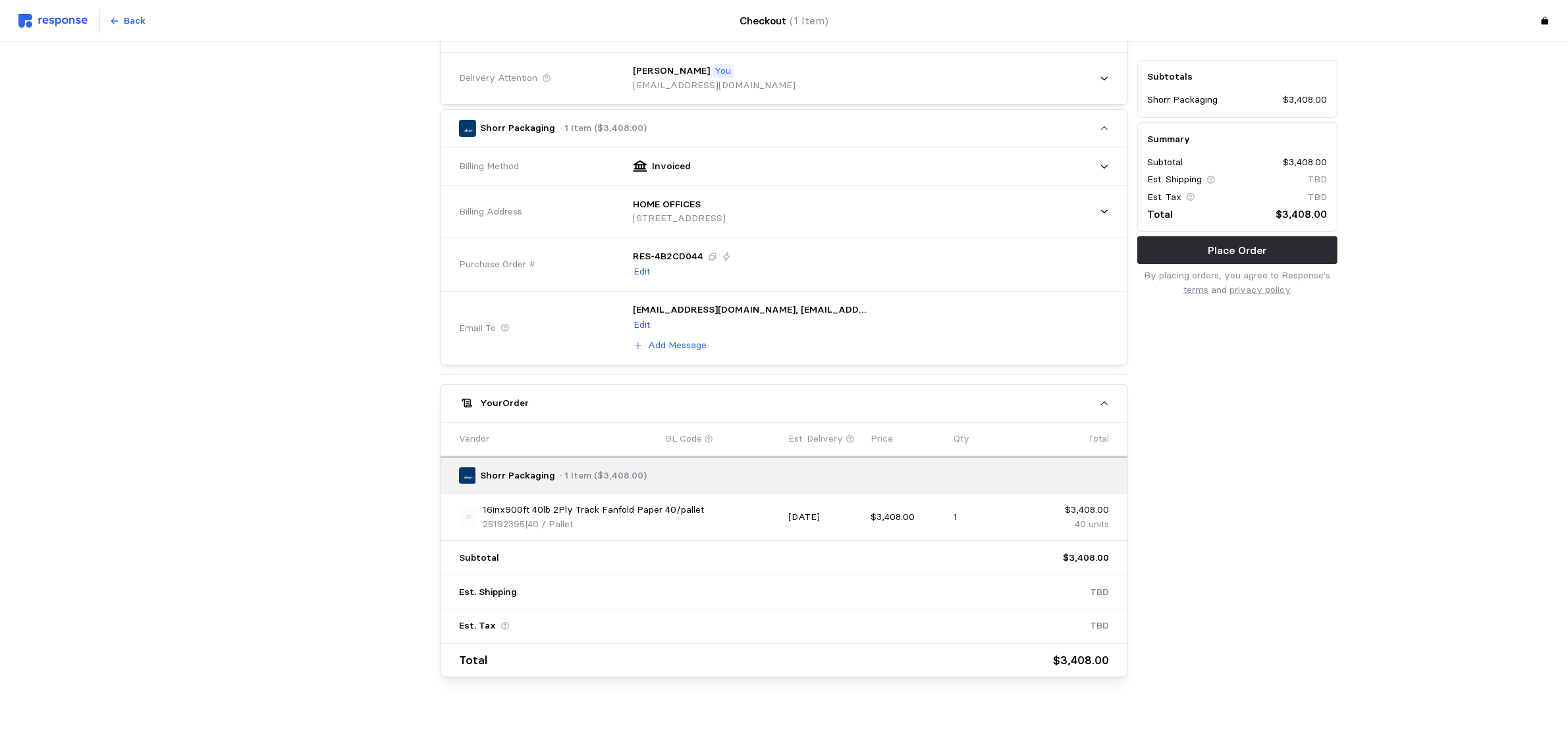
scroll to position [273, 0]
click at [1256, 256] on p "Place Order" at bounding box center [1237, 250] width 59 height 17
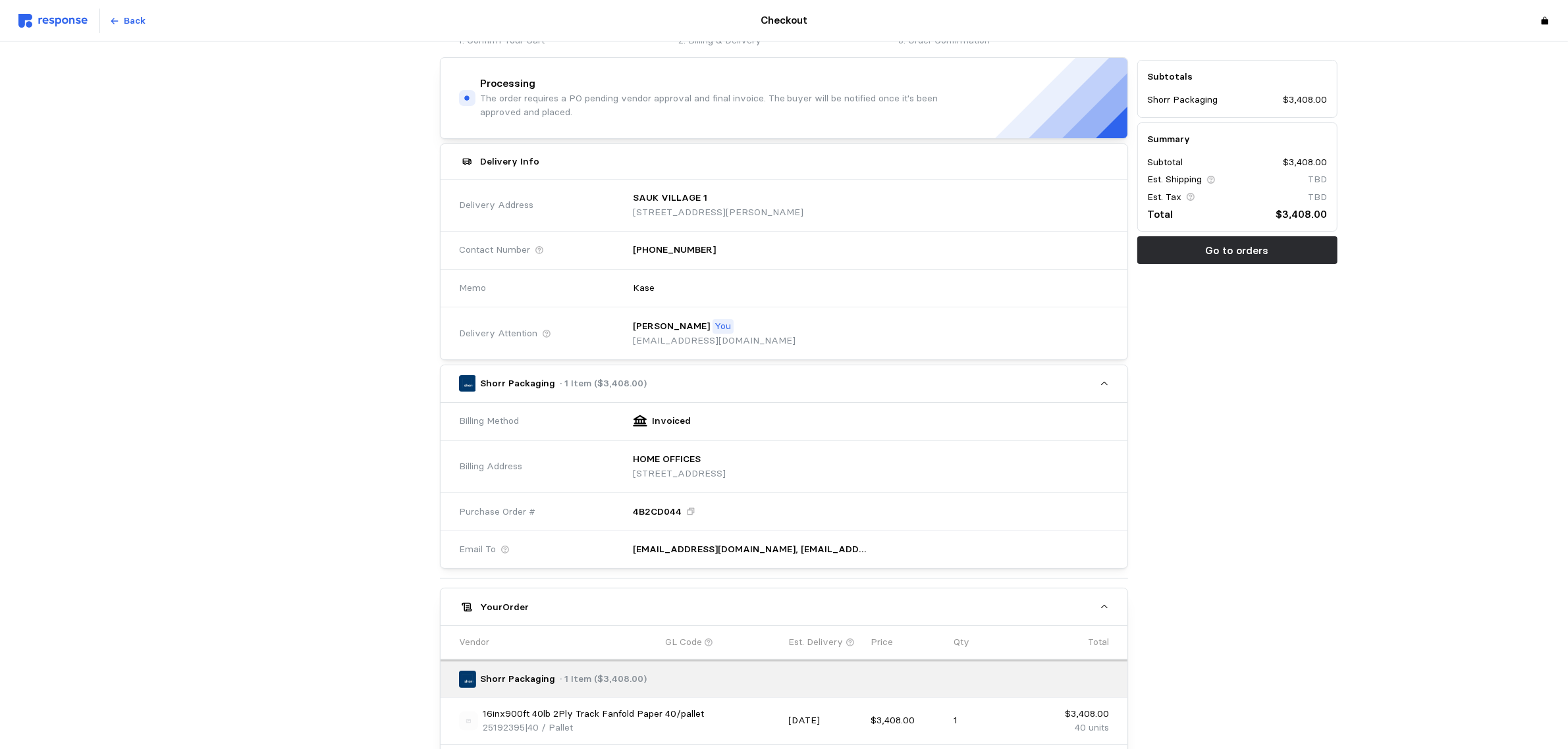
scroll to position [0, 0]
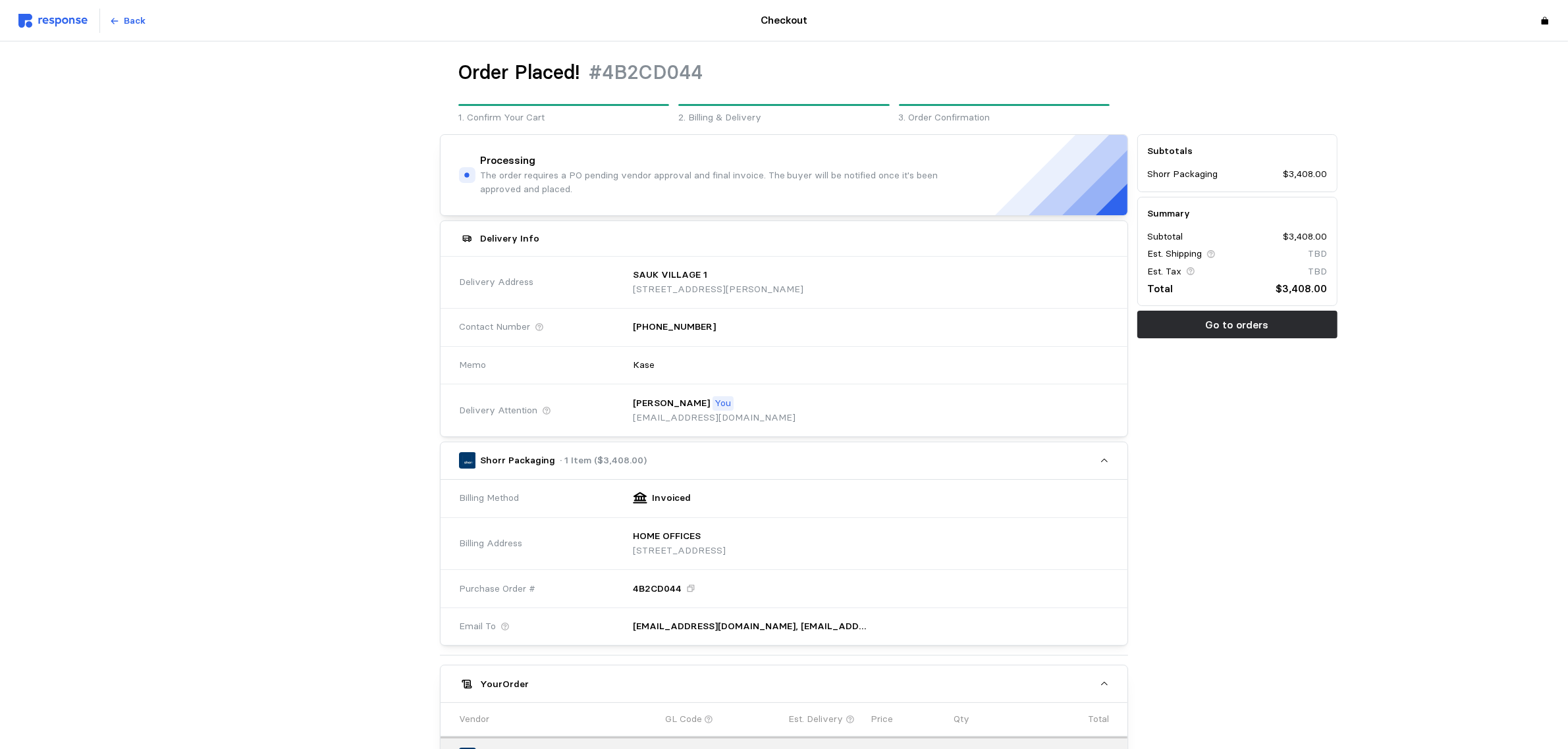
click at [1368, 477] on div "Order Placed! #4B2CD044 1. Confirm Your Cart 2. Billing & Delivery 3. Order Con…" at bounding box center [784, 537] width 1568 height 991
